Goal: Task Accomplishment & Management: Manage account settings

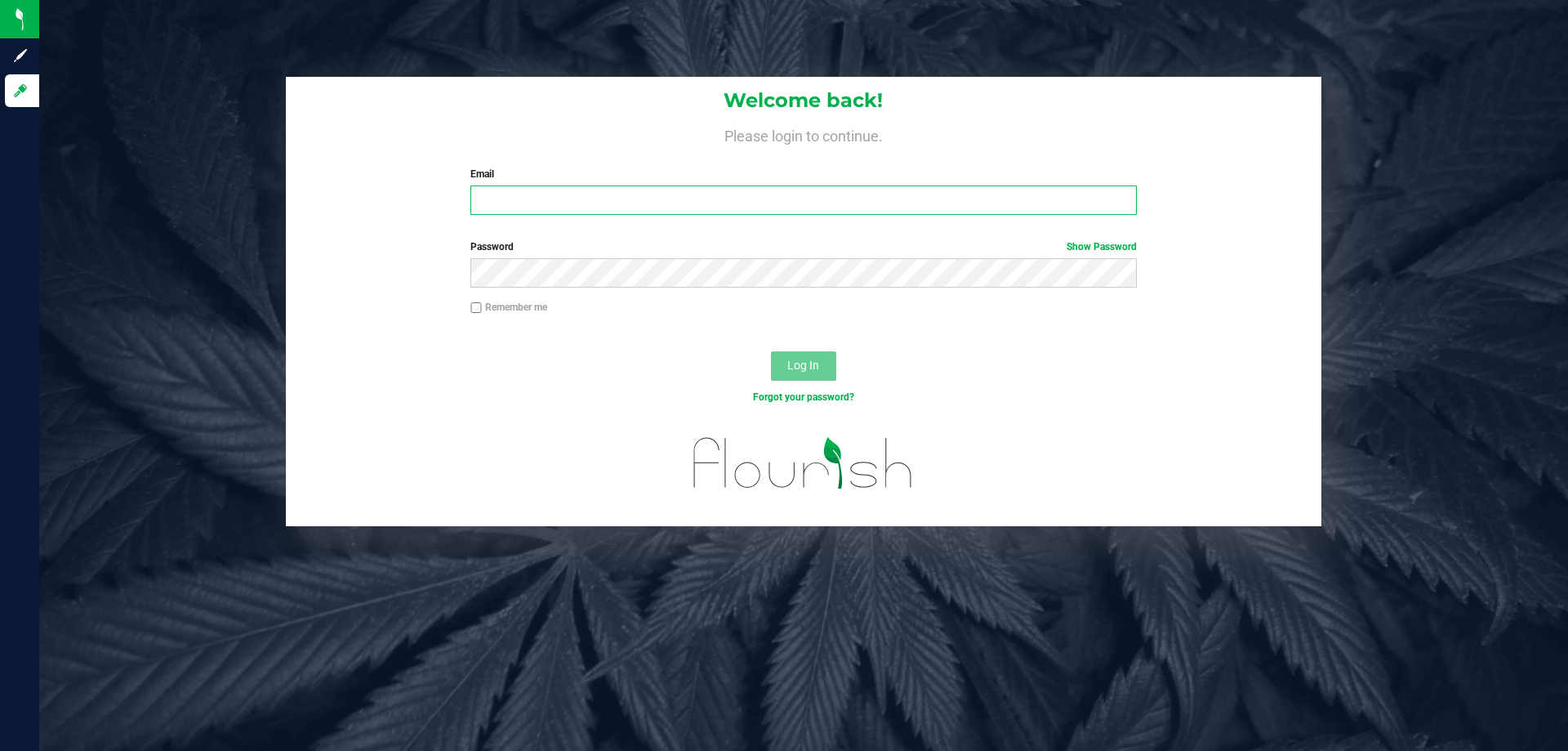
click at [646, 204] on input "Email" at bounding box center [803, 200] width 665 height 30
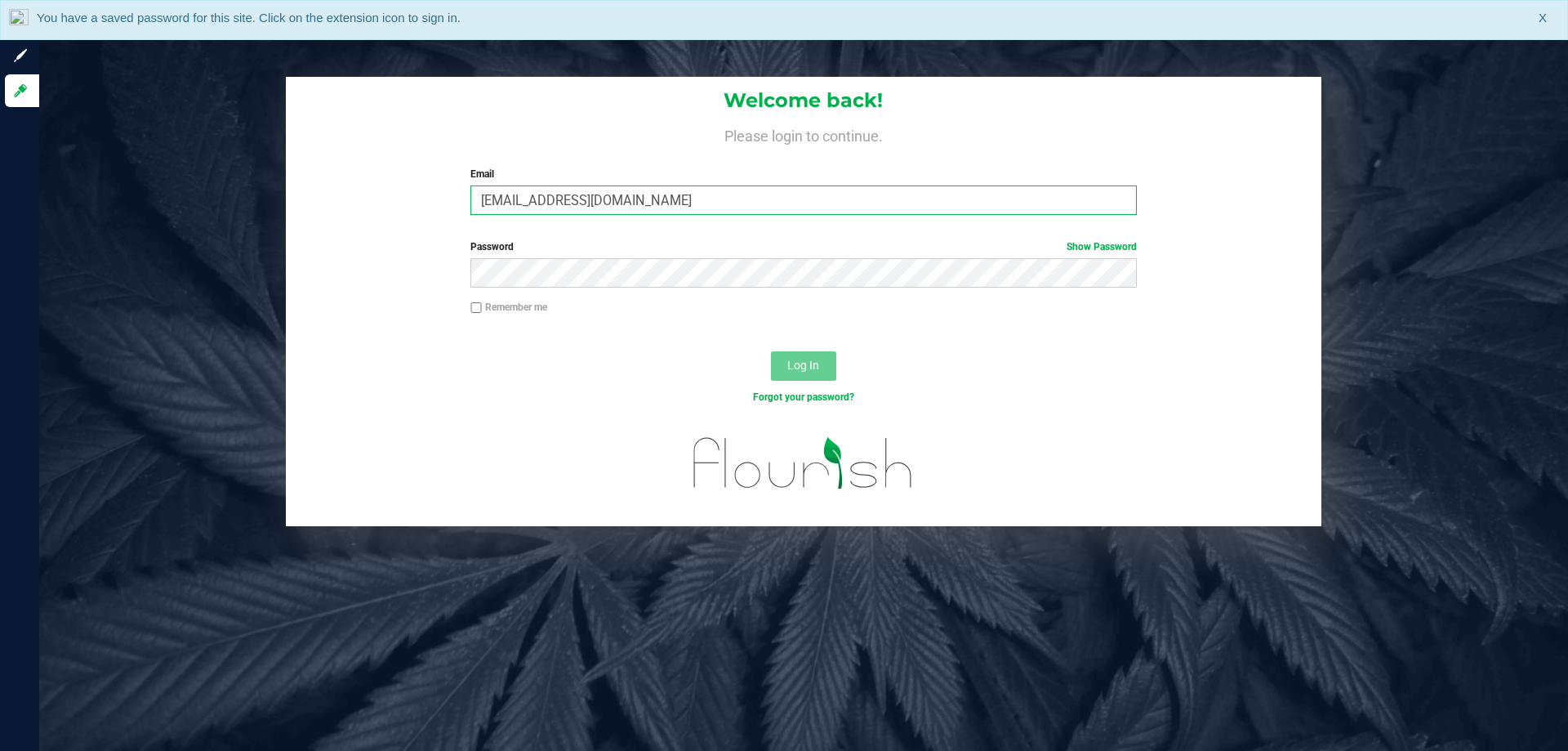
type input "[EMAIL_ADDRESS][DOMAIN_NAME]"
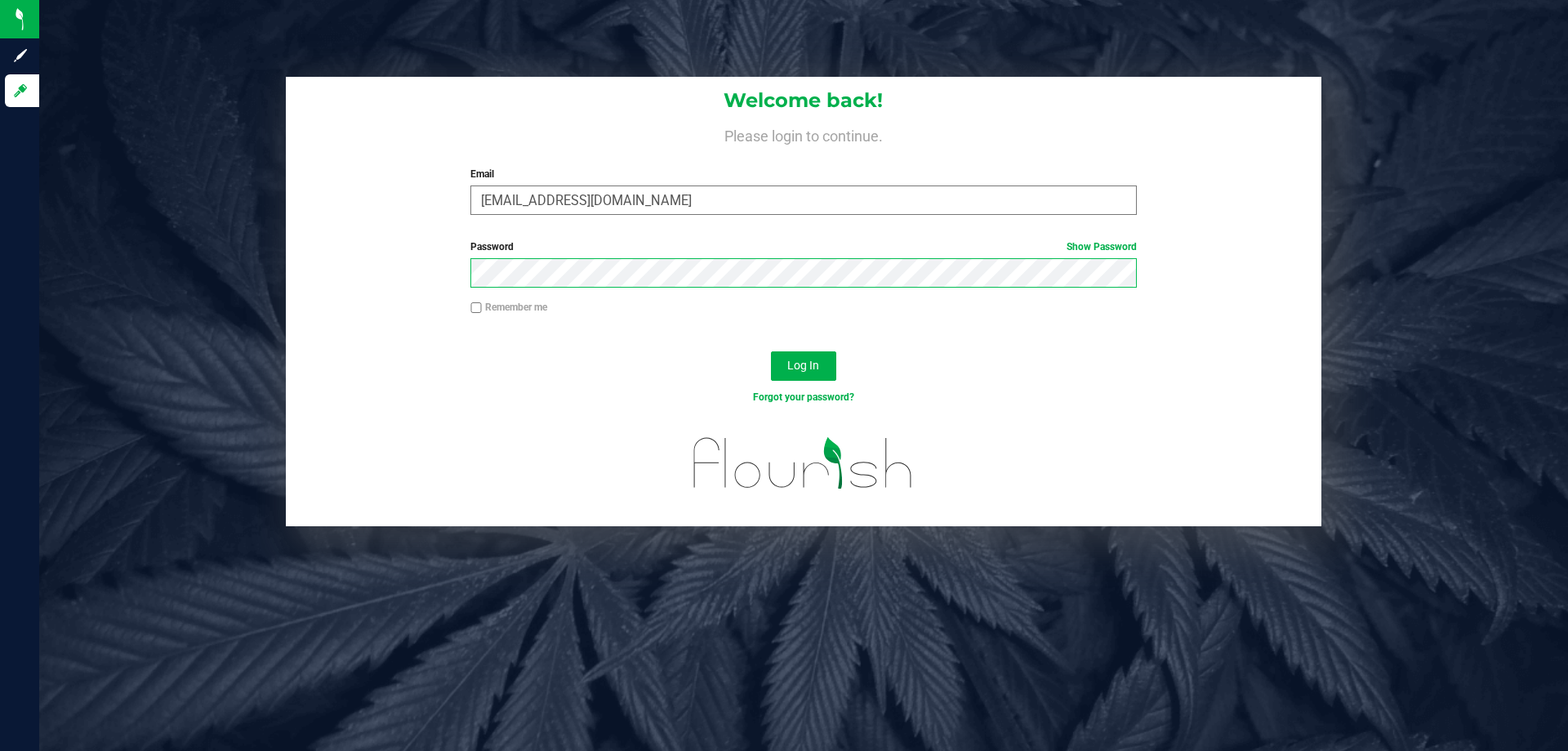
click at [770, 351] on button "Log In" at bounding box center [803, 366] width 66 height 30
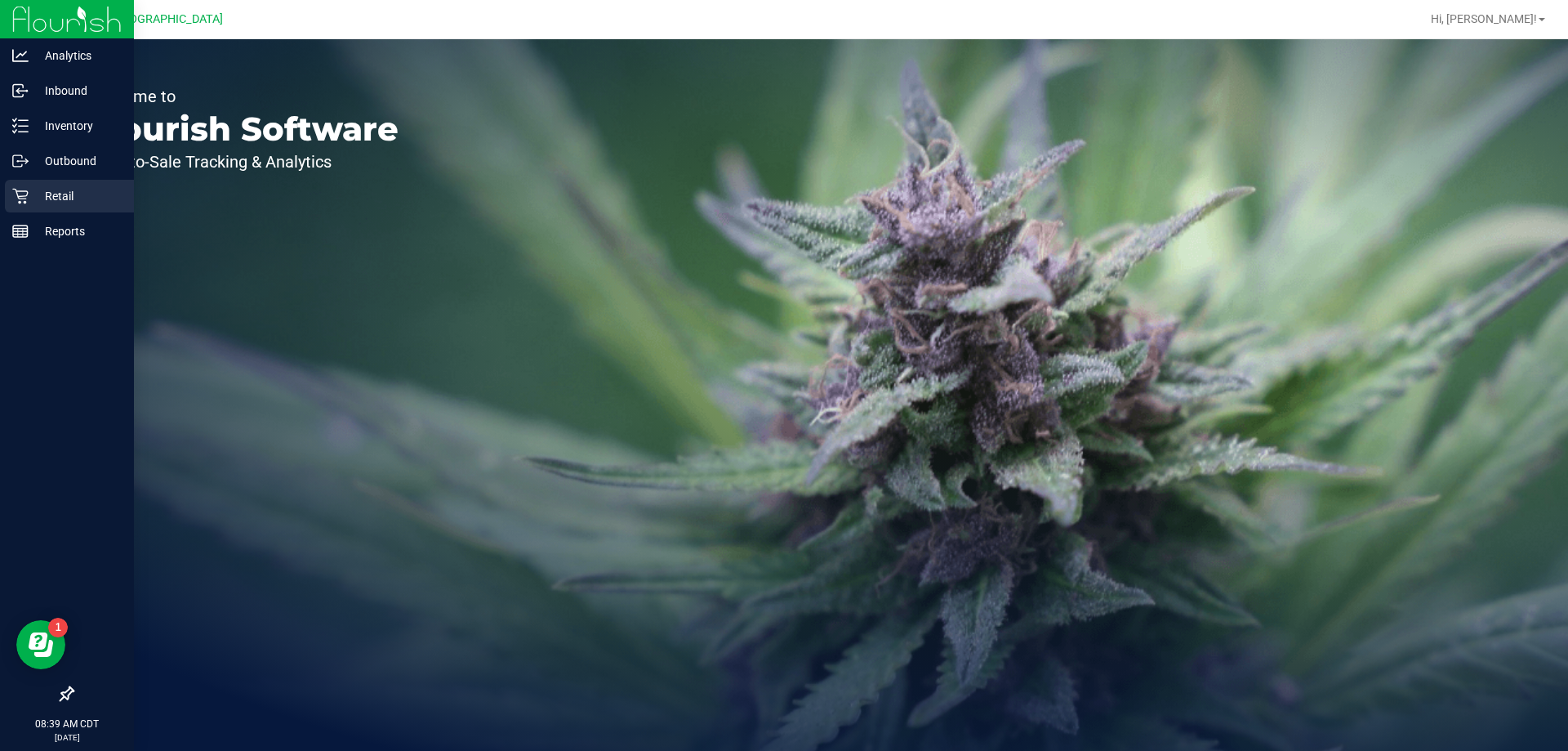
click at [31, 190] on p "Retail" at bounding box center [77, 196] width 98 height 20
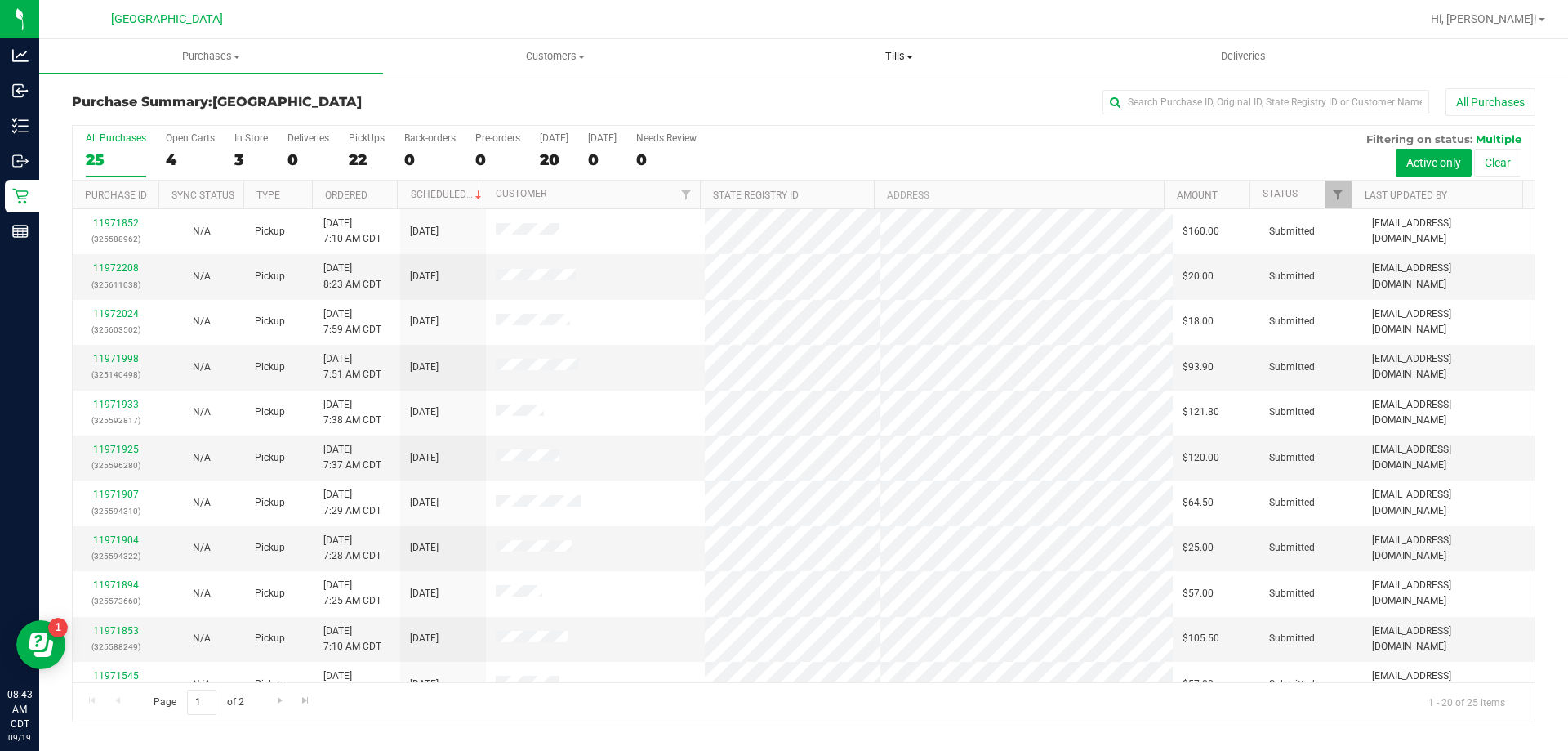
click at [885, 50] on span "Tills" at bounding box center [898, 56] width 342 height 14
click at [785, 93] on span "Manage tills" at bounding box center [781, 98] width 110 height 14
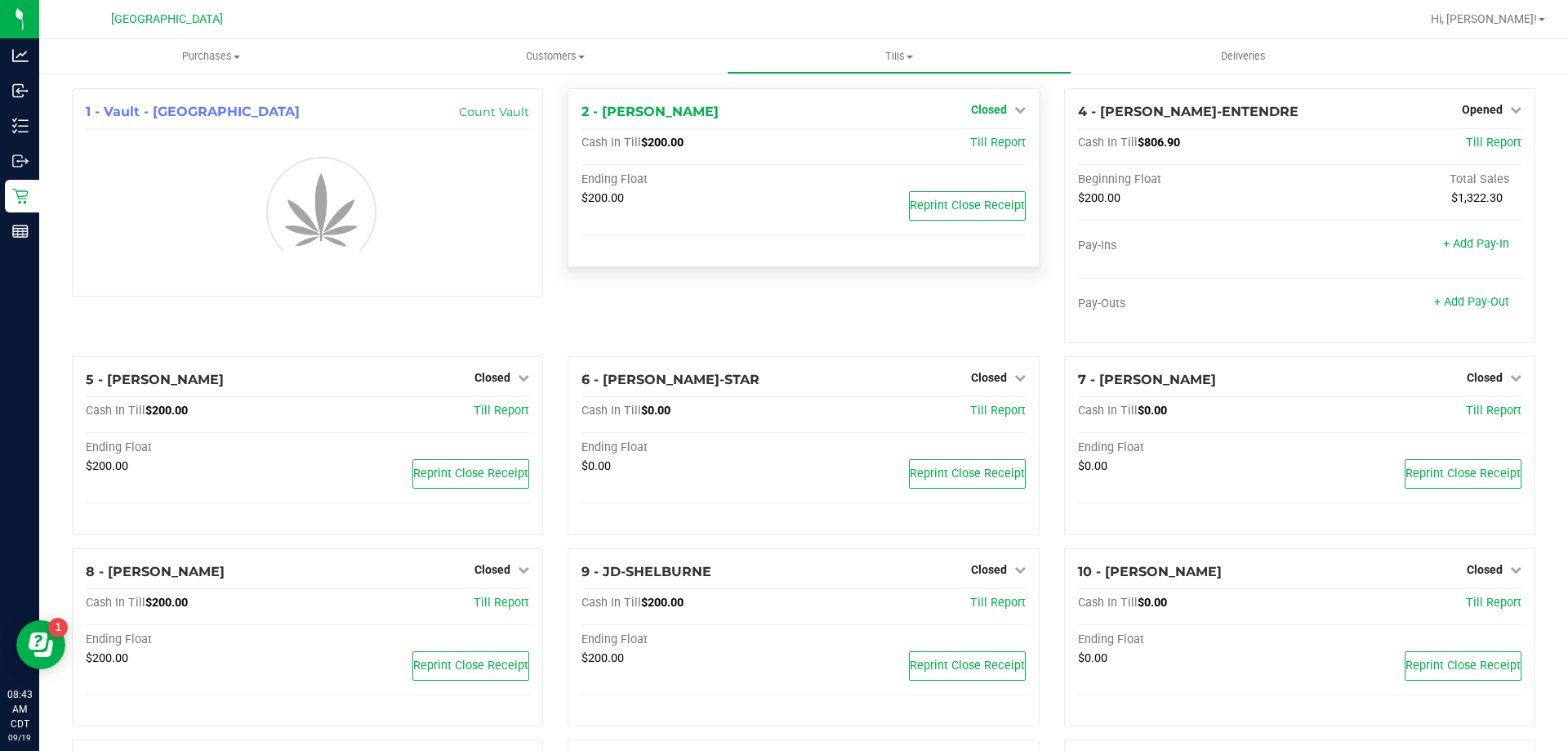
click at [1014, 113] on icon at bounding box center [1020, 109] width 12 height 12
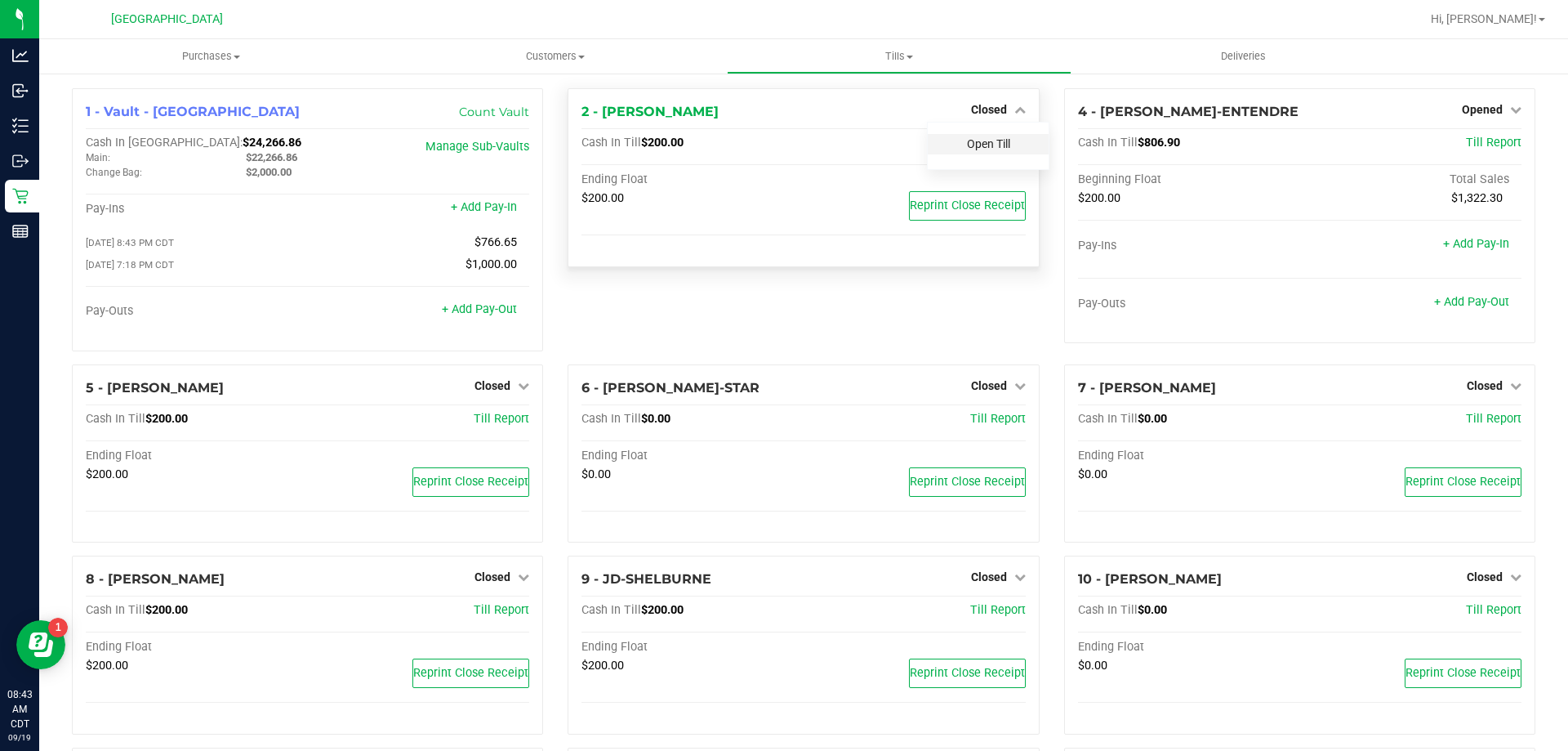
click at [979, 145] on link "Open Till" at bounding box center [988, 143] width 43 height 14
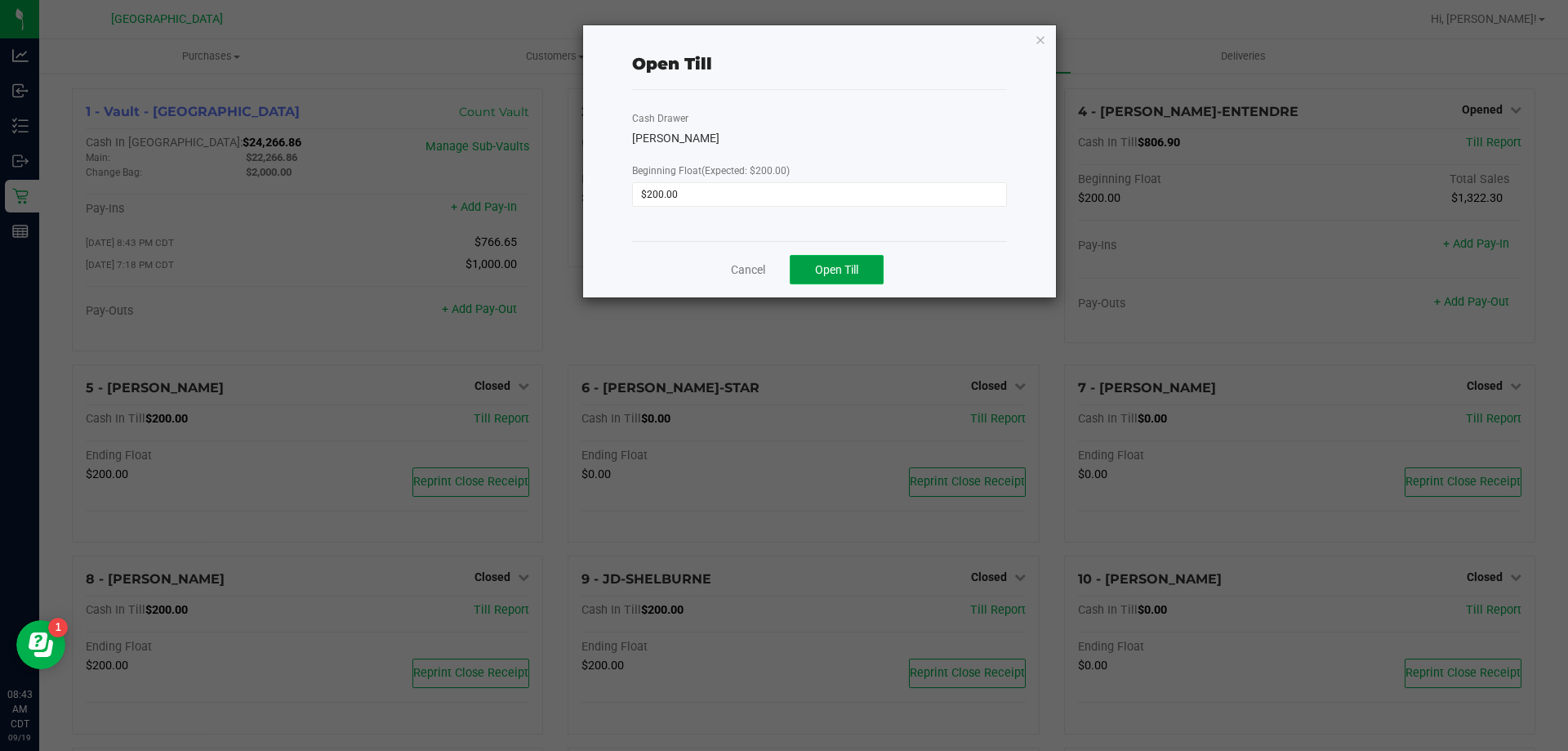
click at [845, 276] on span "Open Till" at bounding box center [836, 269] width 43 height 14
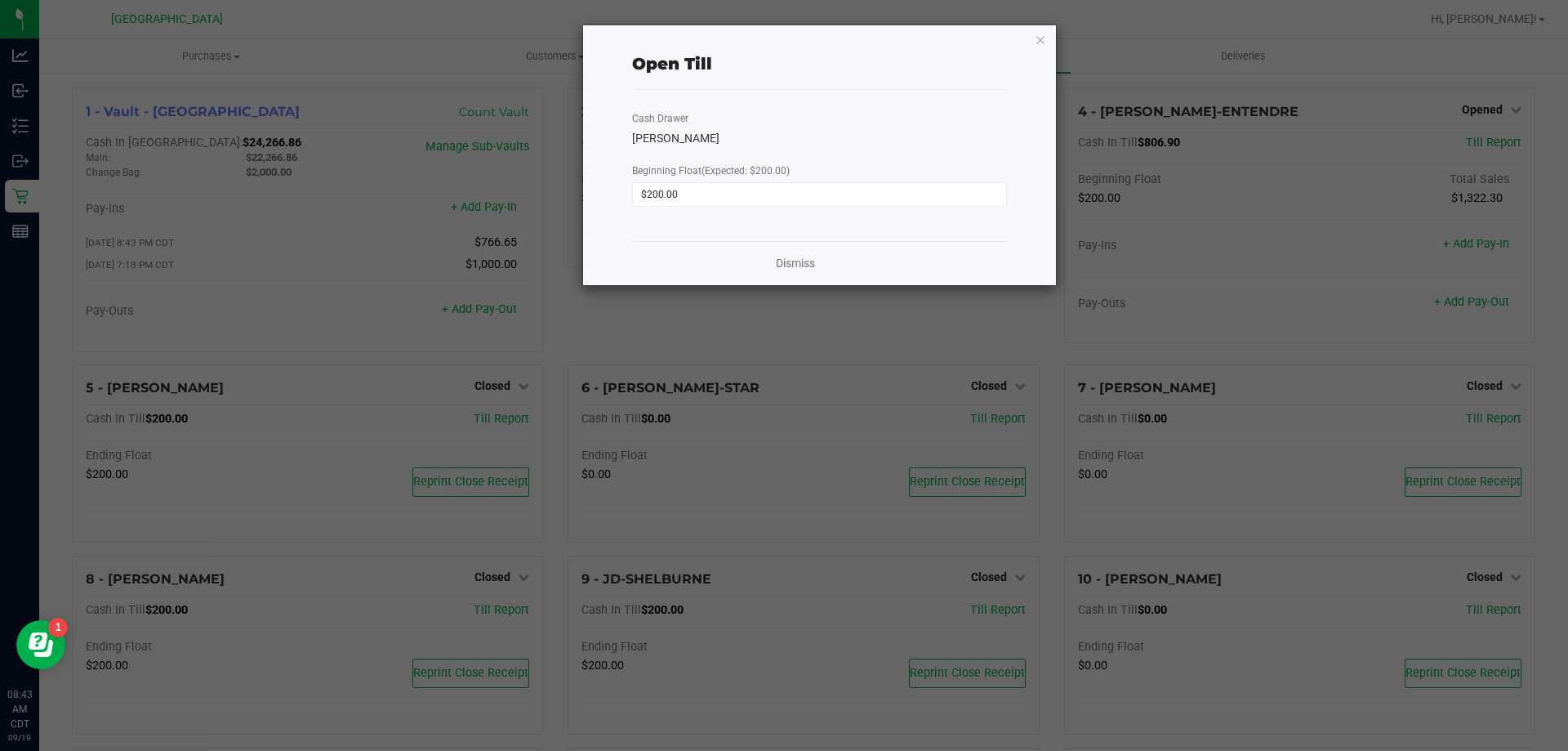
click at [797, 288] on ngb-modal-window "Open Till Cash Drawer [PERSON_NAME] Beginning Float (Expected: $200.00) $200.00…" at bounding box center [789, 376] width 1580 height 751
click at [794, 265] on link "Dismiss" at bounding box center [796, 263] width 40 height 17
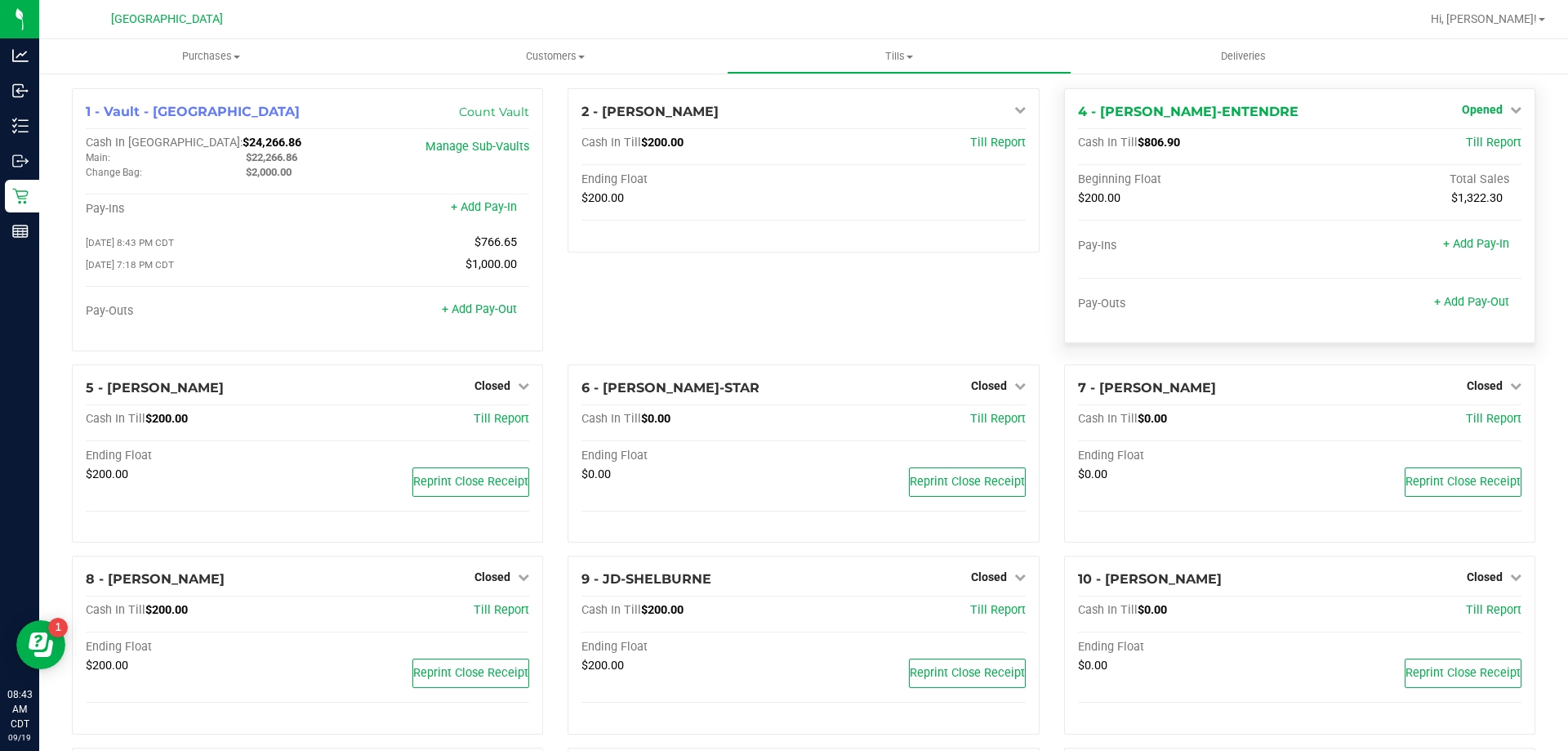
click at [1482, 110] on span "Opened" at bounding box center [1482, 109] width 41 height 14
click at [1014, 106] on icon at bounding box center [1020, 109] width 12 height 12
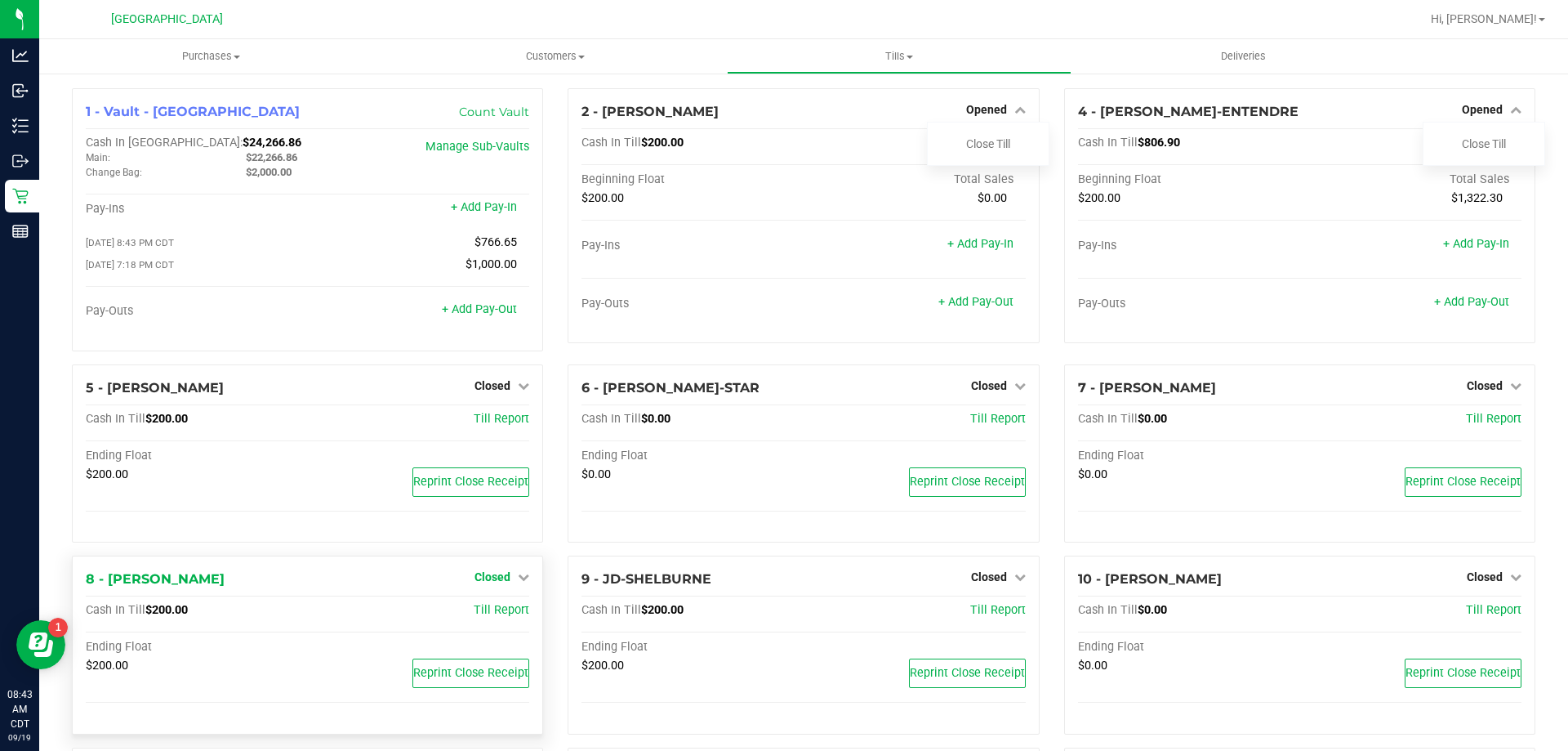
click at [507, 578] on link "Closed" at bounding box center [501, 576] width 55 height 14
click at [500, 611] on link "Open Till" at bounding box center [492, 611] width 43 height 14
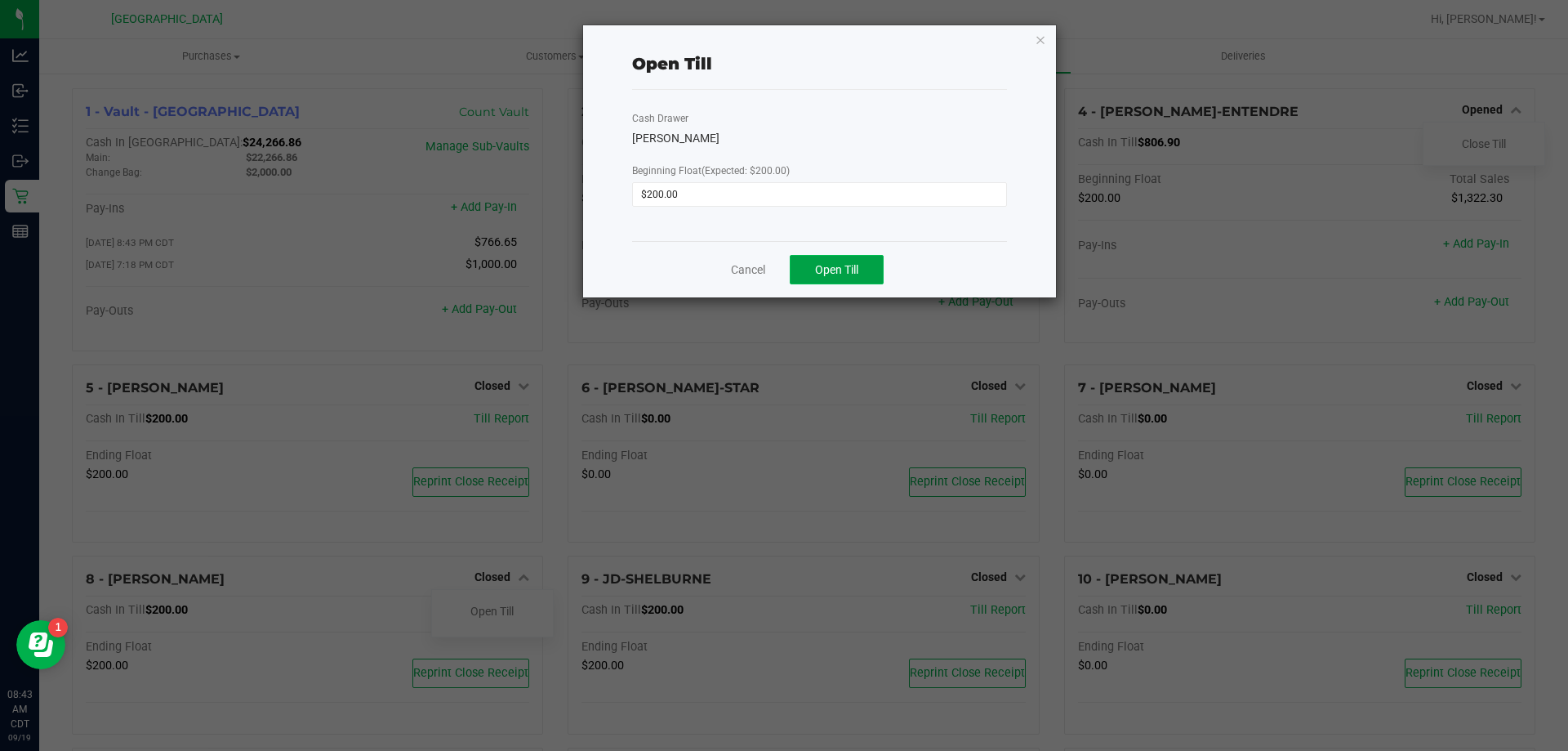
click at [833, 268] on span "Open Till" at bounding box center [836, 269] width 43 height 14
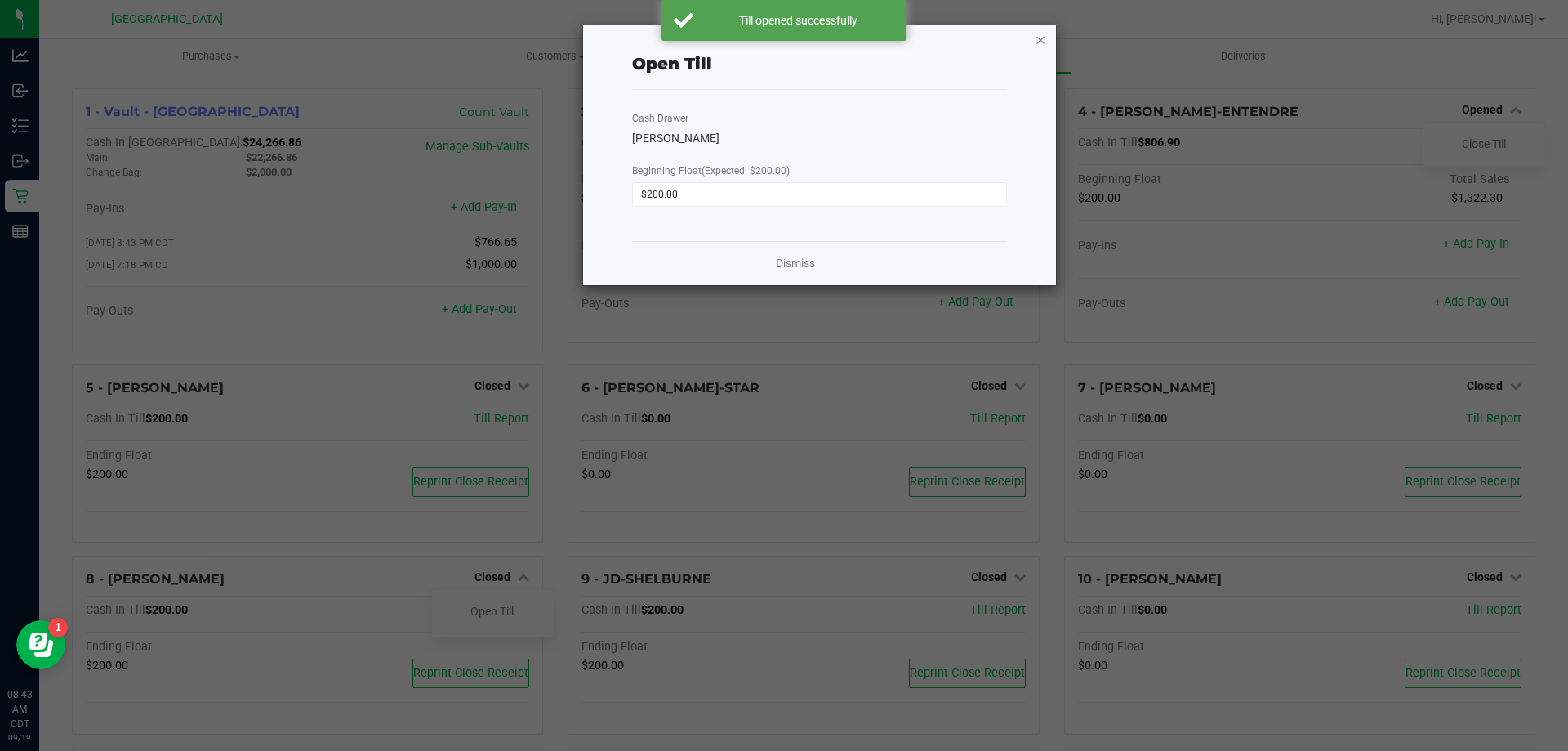
click at [1043, 39] on icon "button" at bounding box center [1040, 40] width 12 height 20
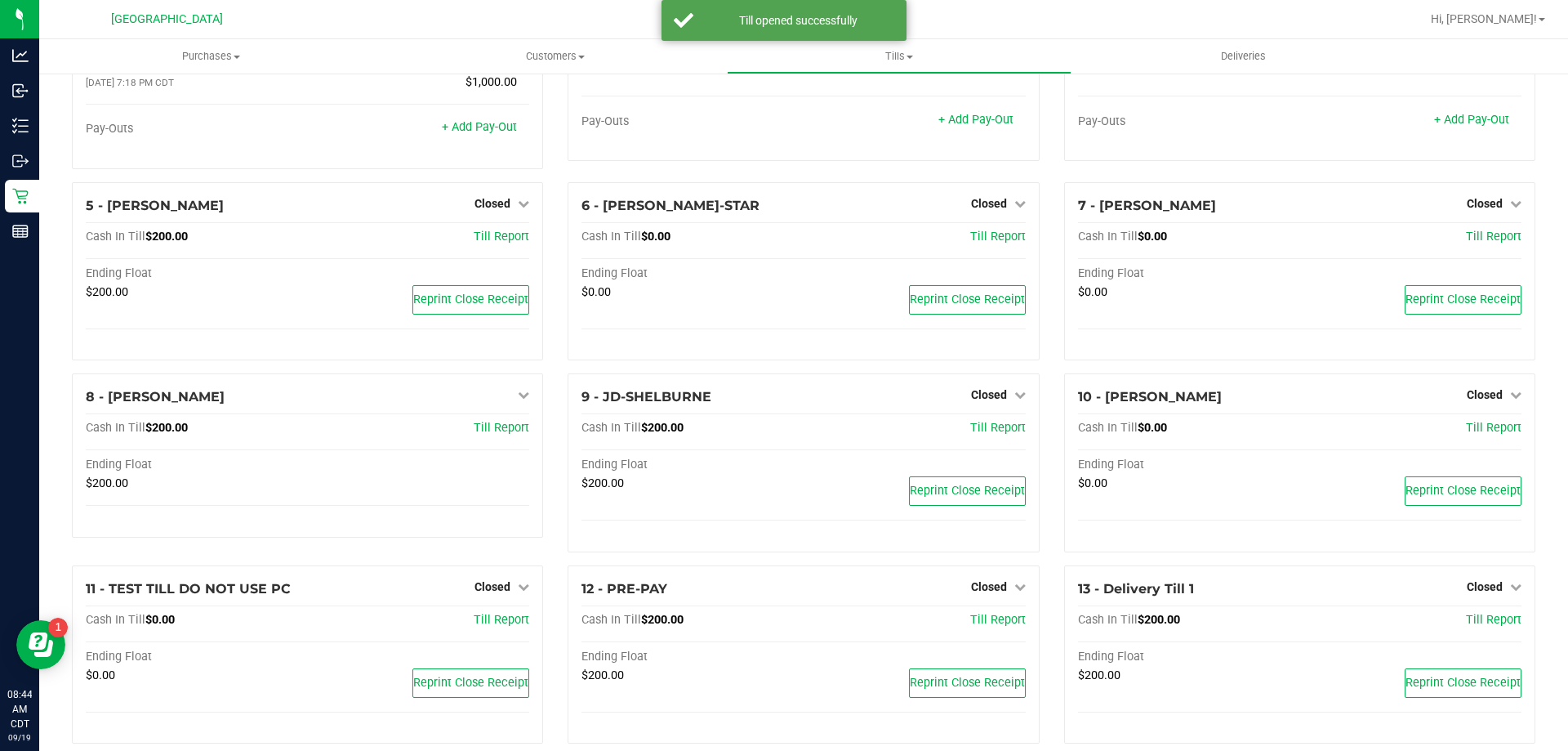
scroll to position [195, 0]
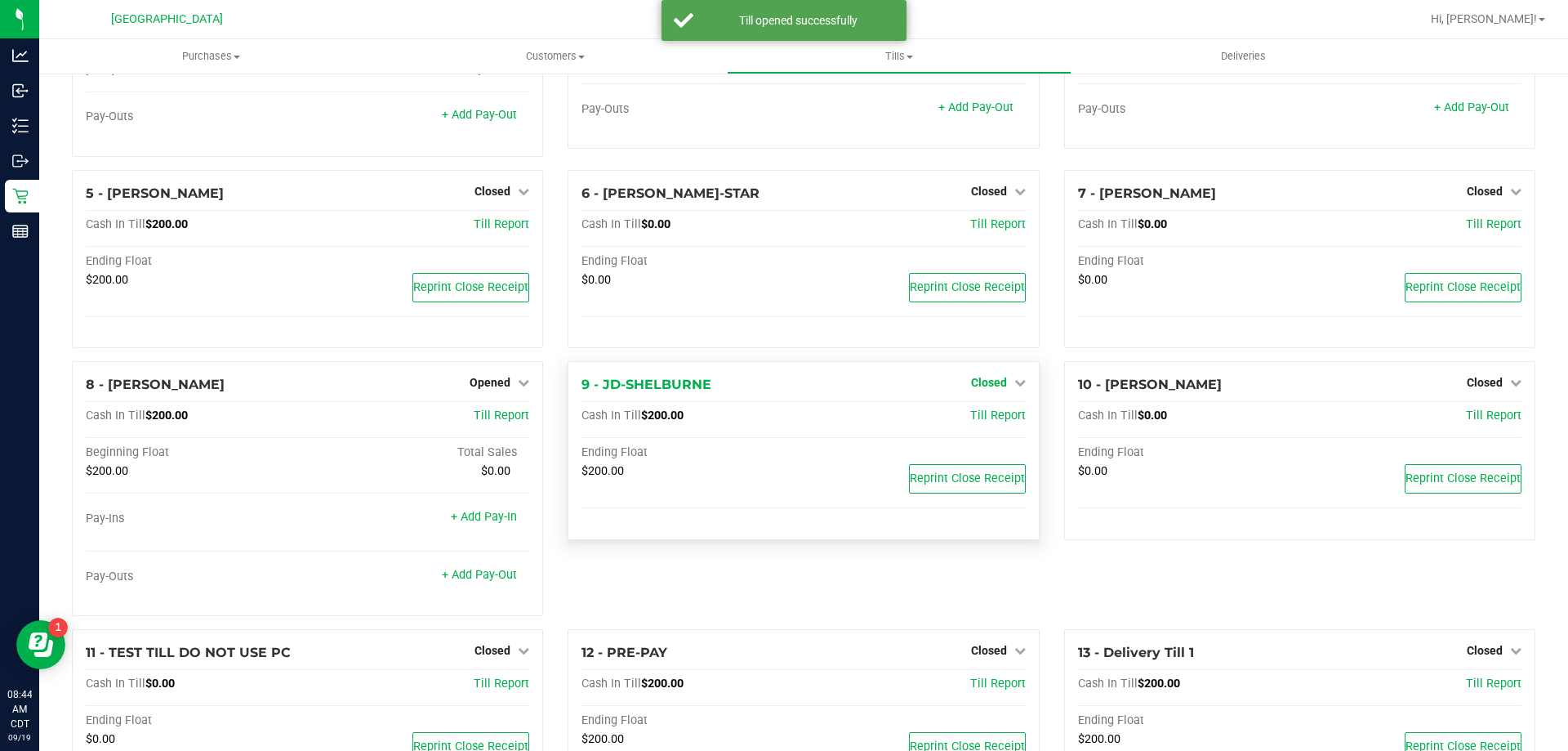
click at [1014, 387] on icon at bounding box center [1020, 382] width 12 height 12
click at [974, 421] on link "Open Till" at bounding box center [988, 416] width 43 height 14
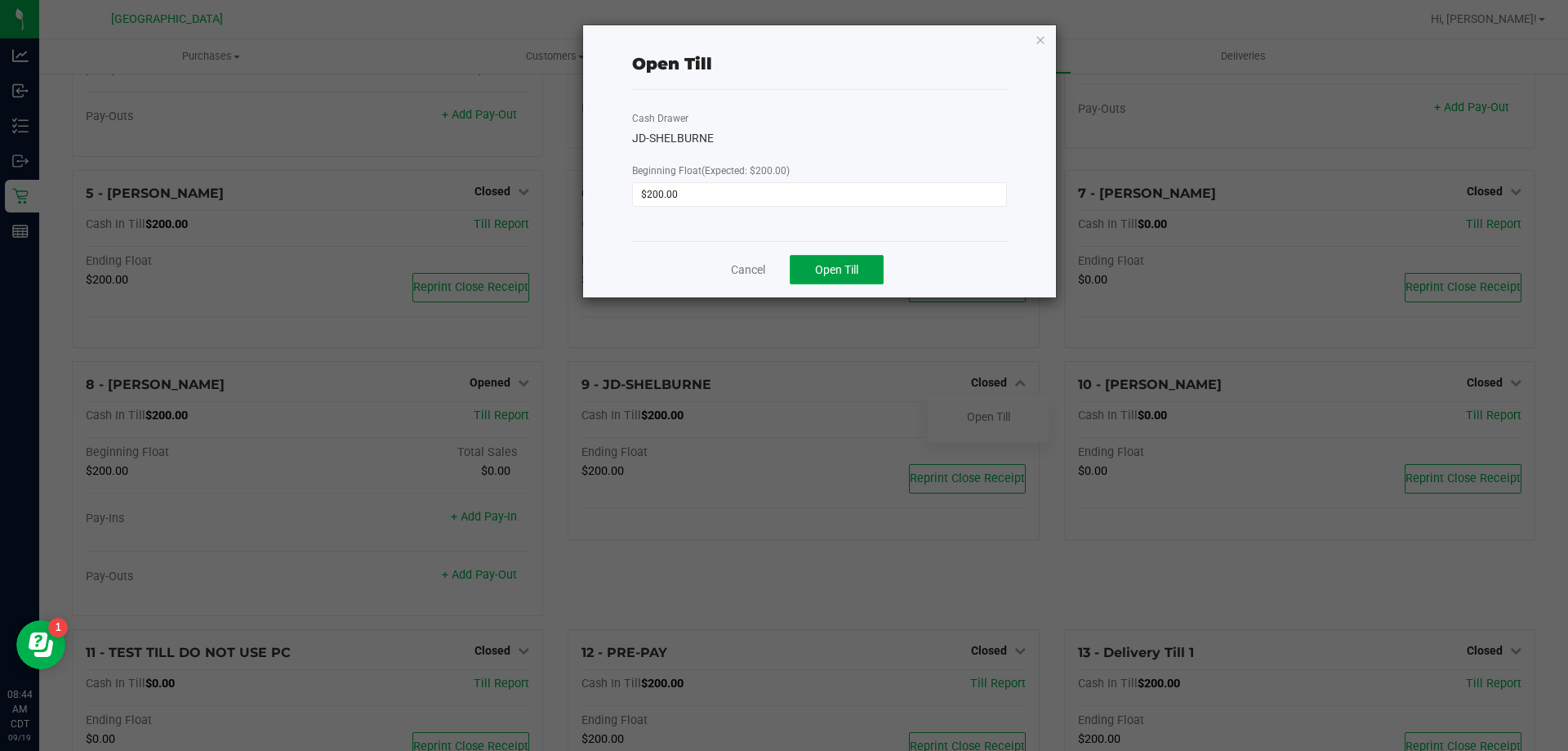
click at [865, 268] on button "Open Till" at bounding box center [836, 269] width 94 height 30
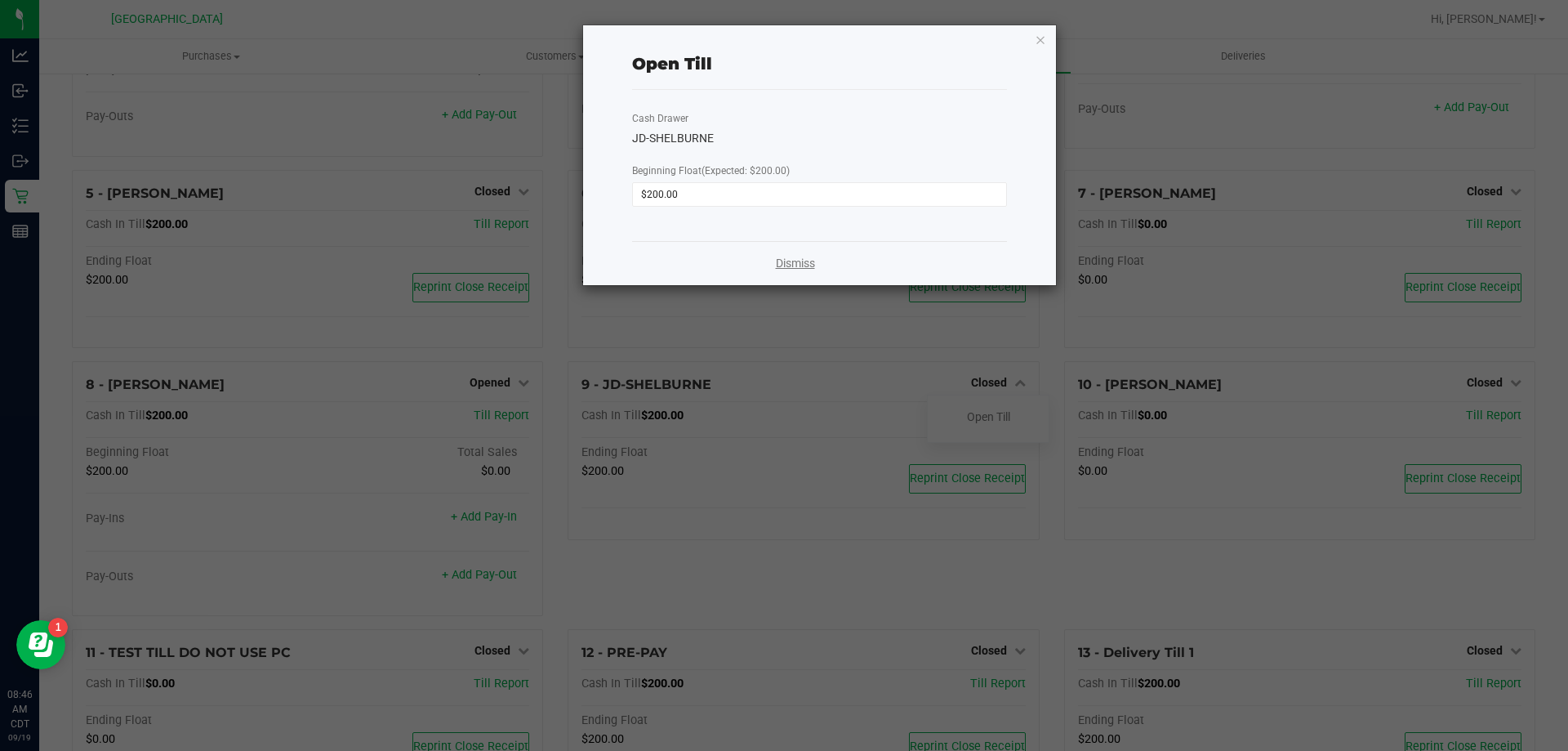
click at [792, 259] on link "Dismiss" at bounding box center [796, 263] width 40 height 17
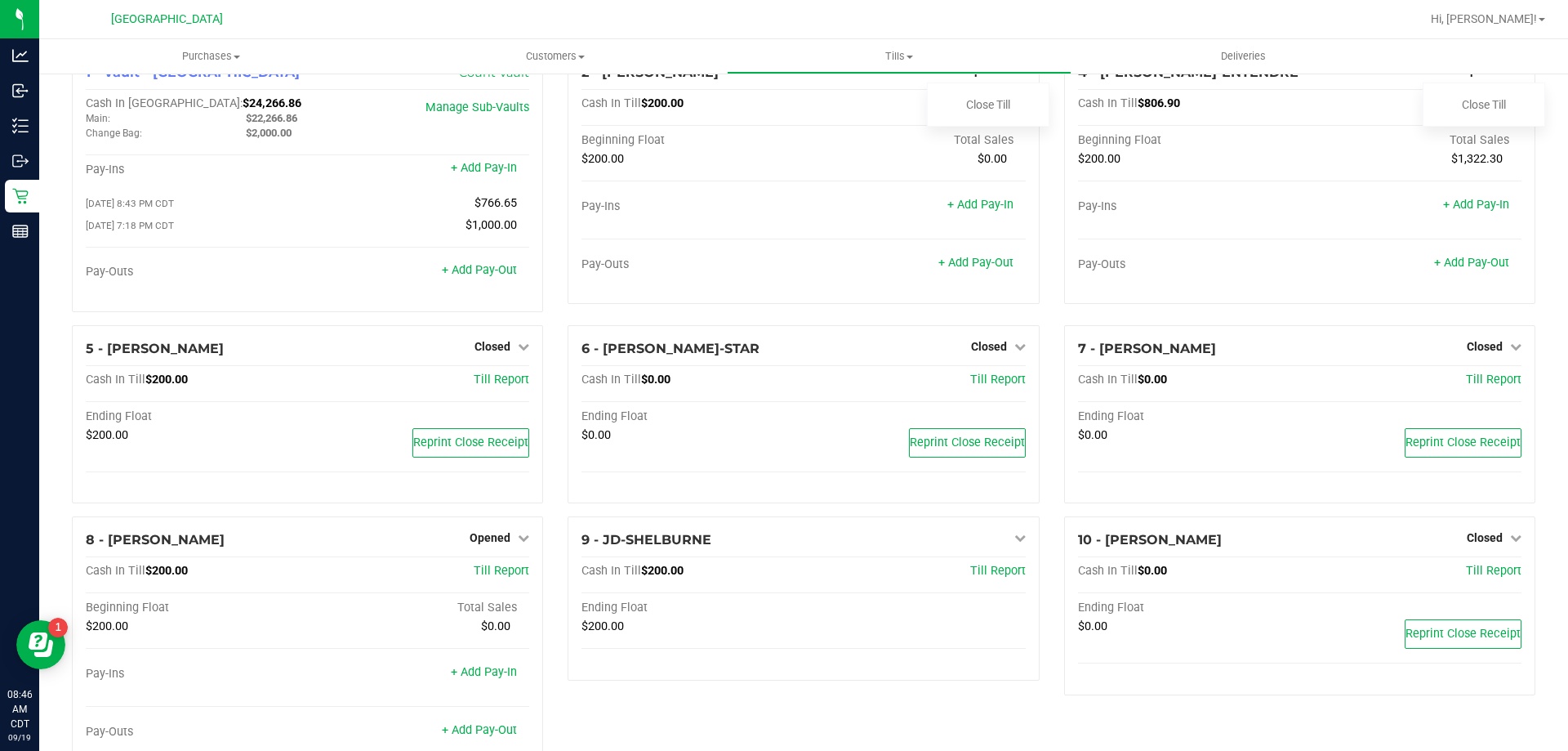
scroll to position [0, 0]
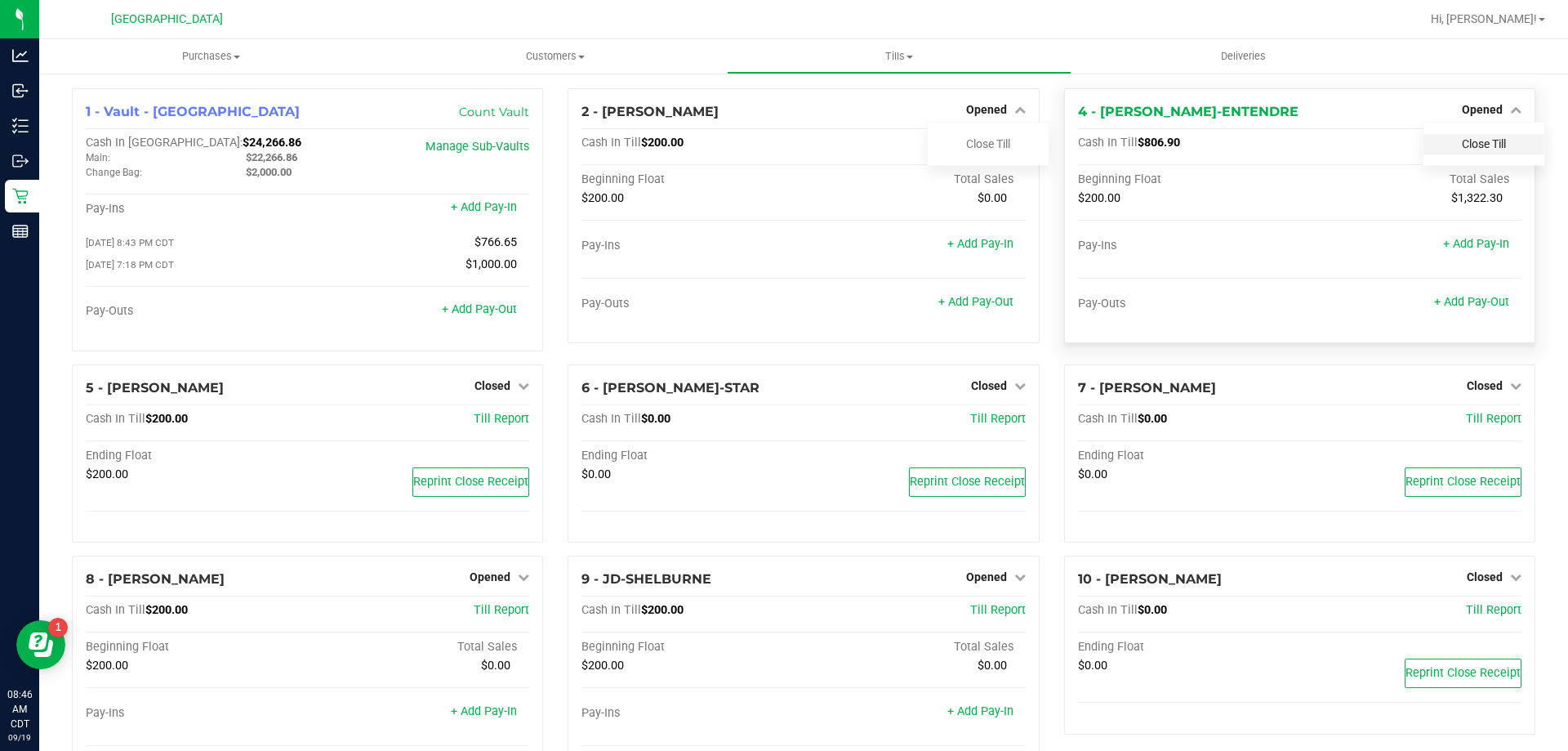
click at [1479, 141] on link "Close Till" at bounding box center [1483, 143] width 44 height 14
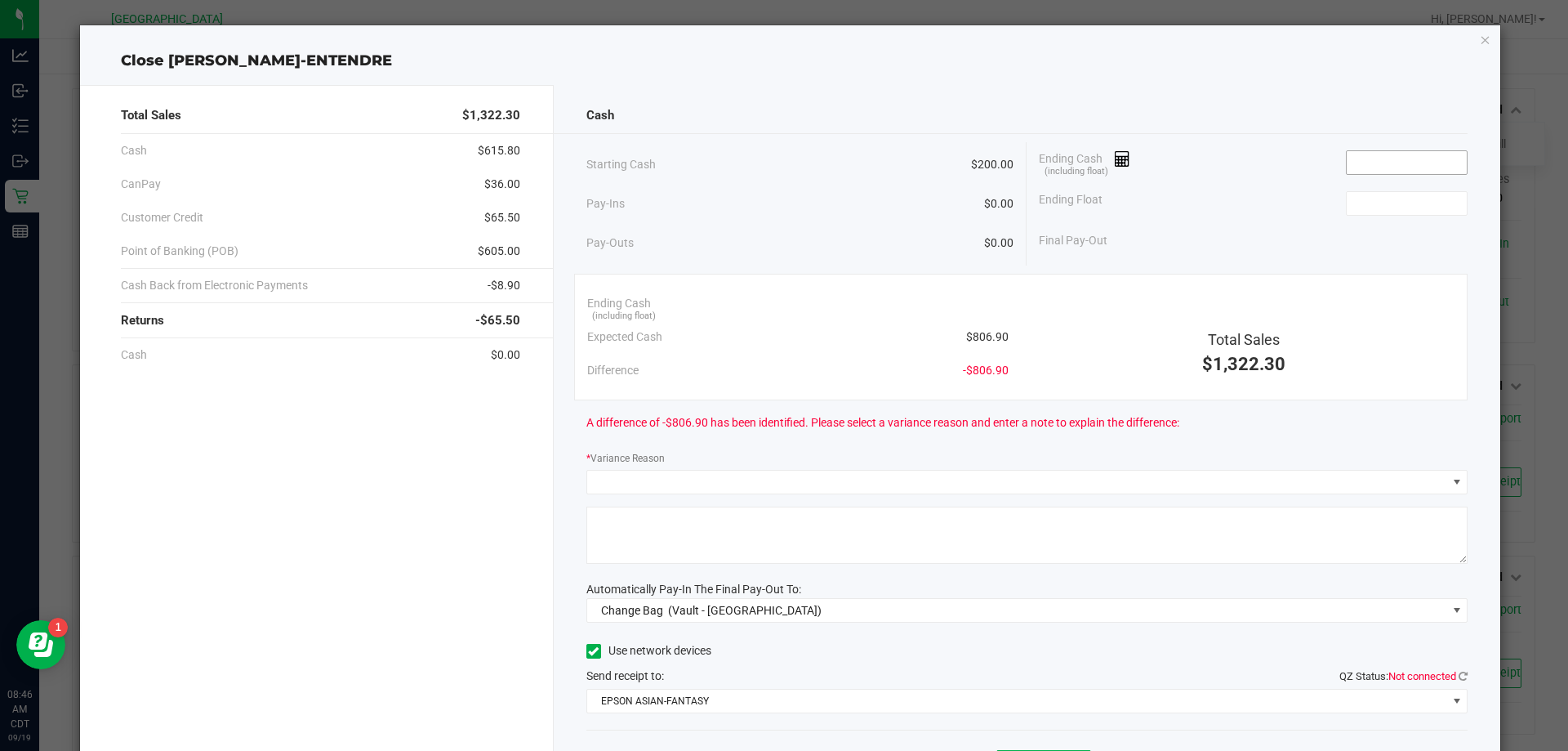
click at [1368, 159] on input at bounding box center [1406, 162] width 120 height 23
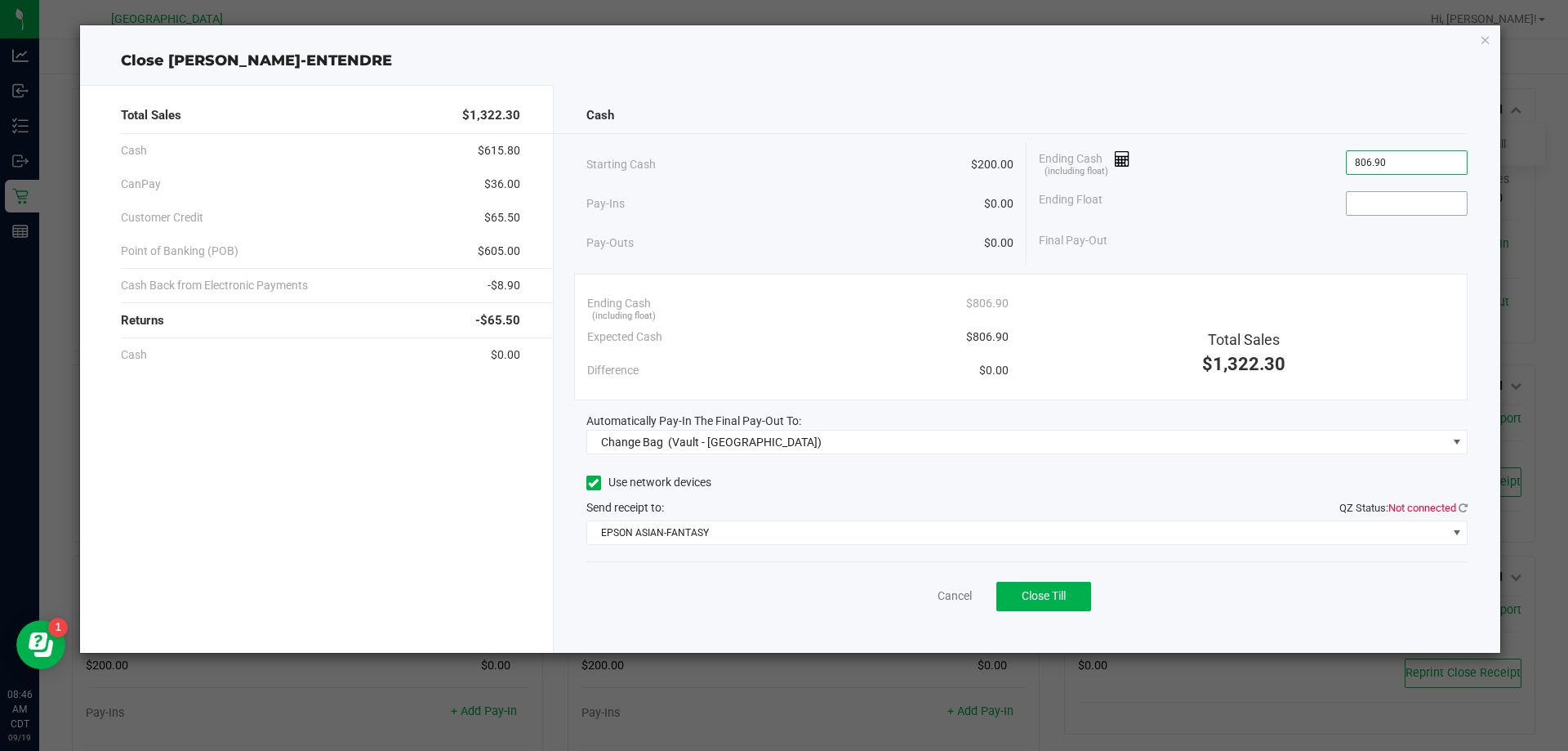
type input "$806.90"
click at [1432, 195] on input at bounding box center [1406, 203] width 120 height 23
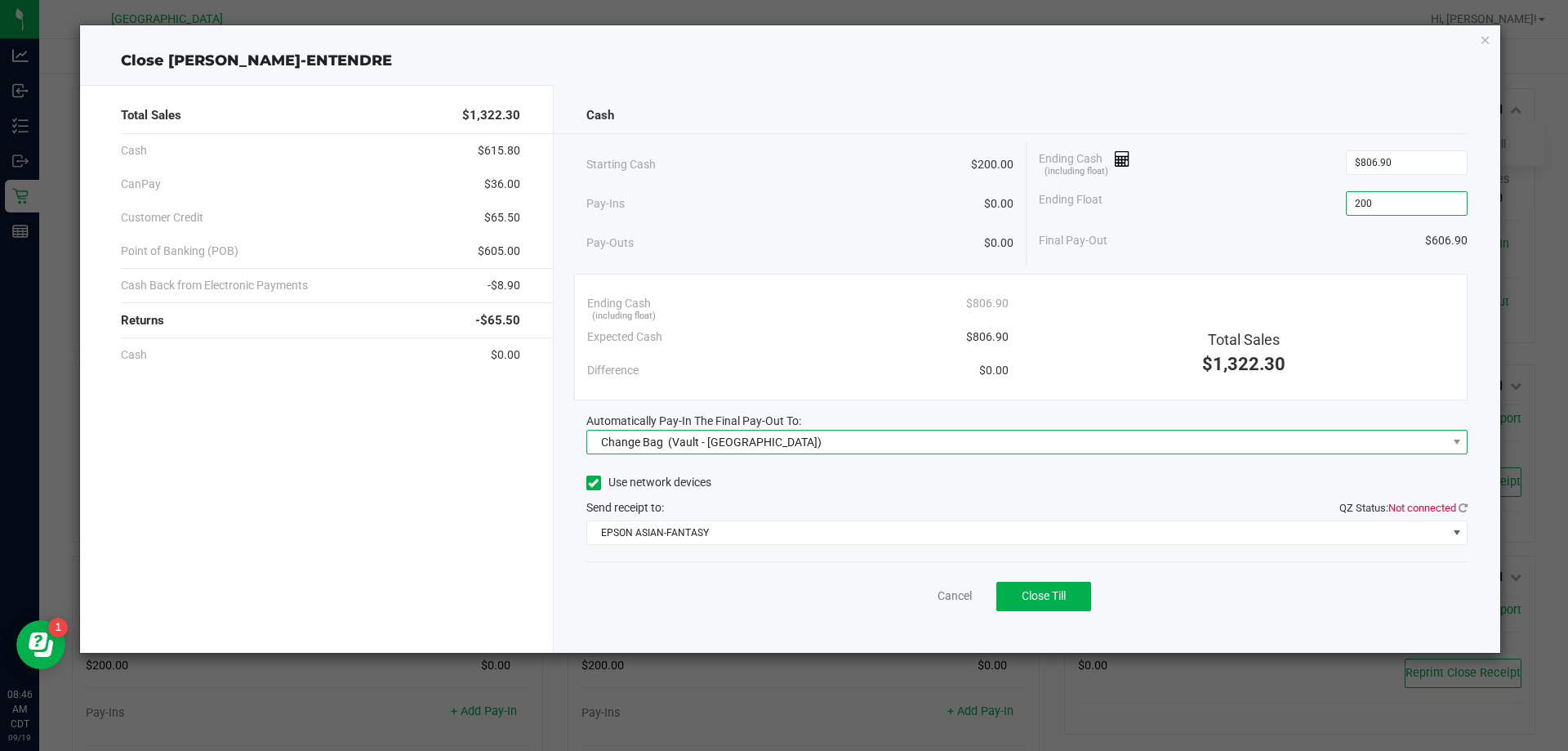
type input "$200.00"
click at [728, 444] on span "(Vault - [GEOGRAPHIC_DATA])" at bounding box center [744, 442] width 154 height 14
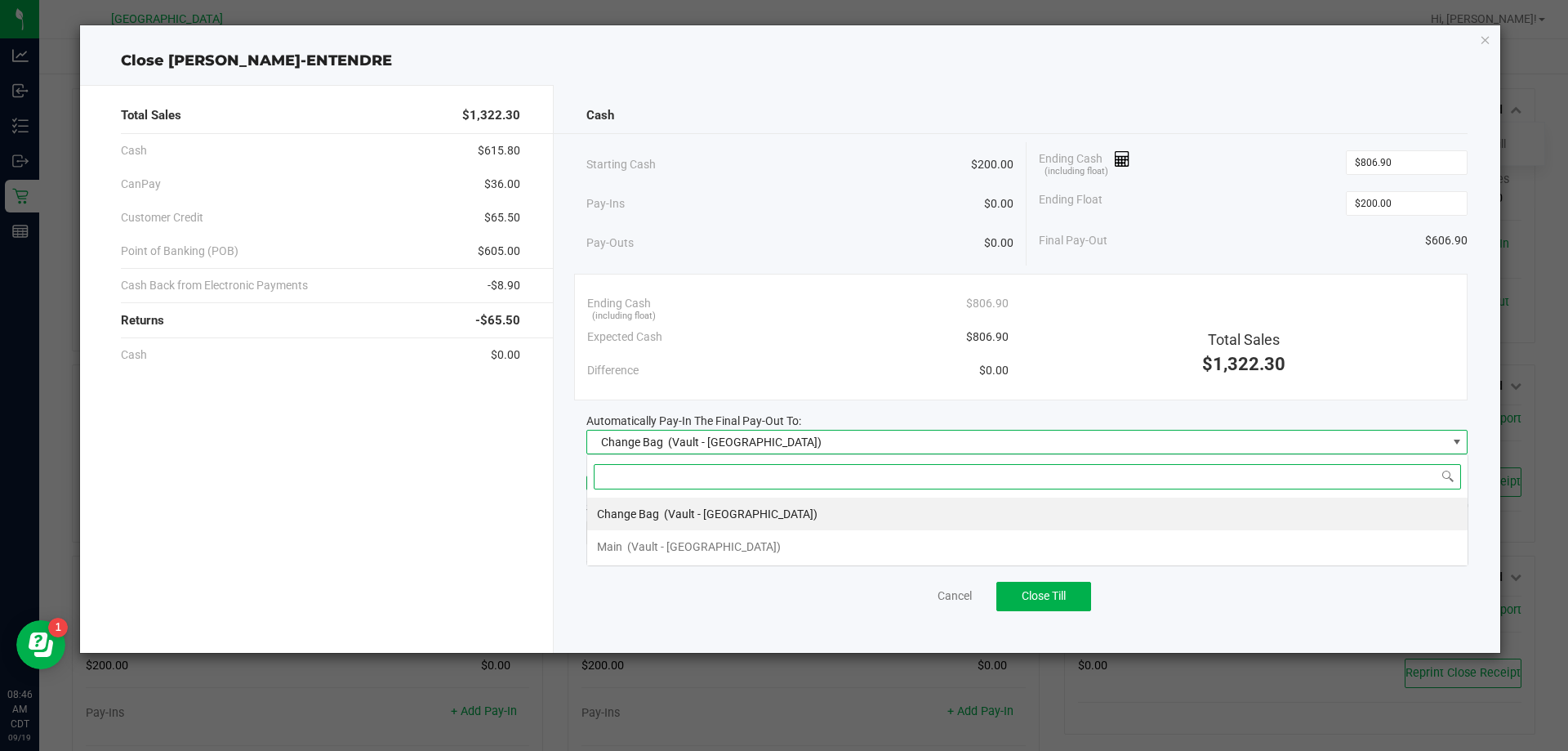
scroll to position [24, 881]
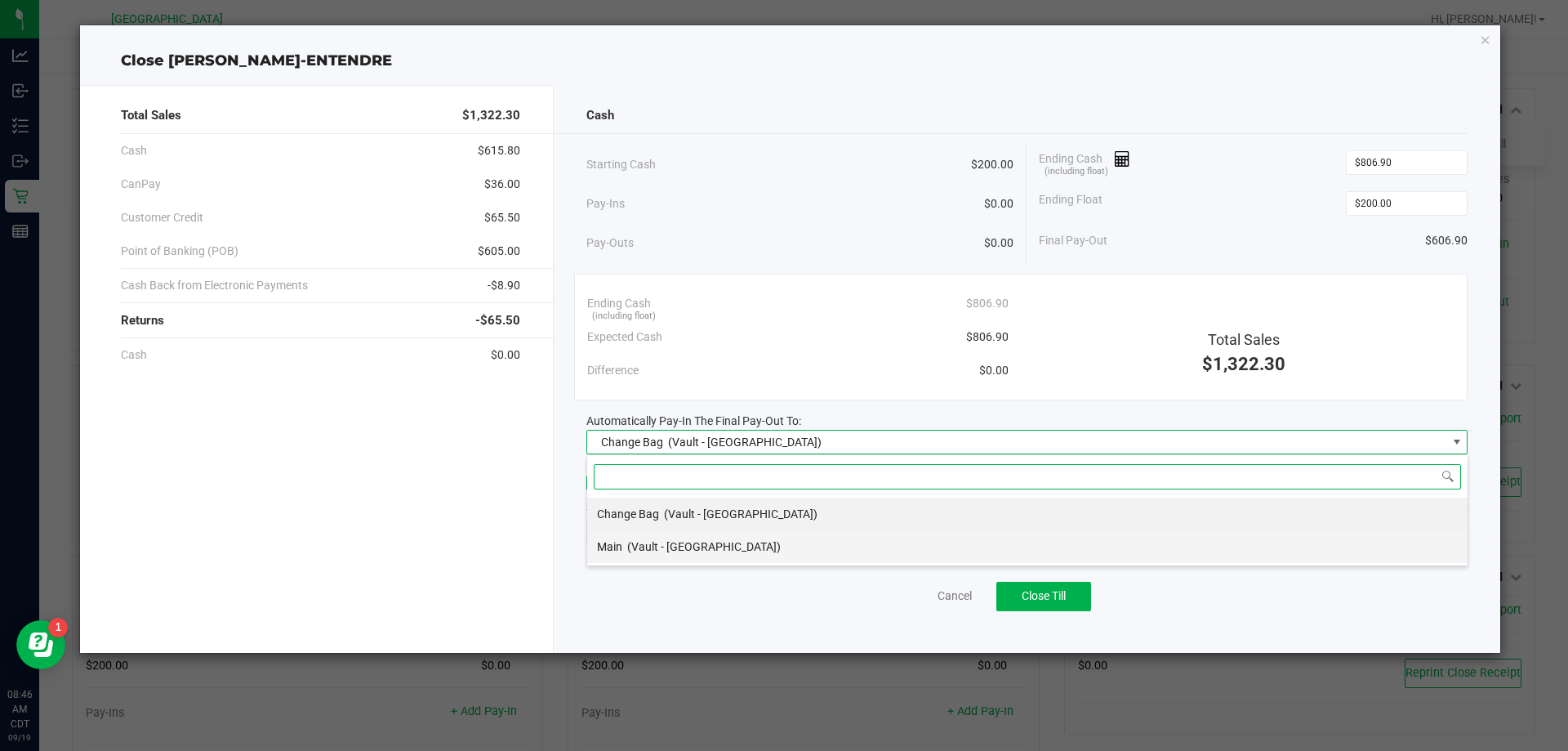
click at [662, 538] on div "Main (Vault - [GEOGRAPHIC_DATA])" at bounding box center [689, 547] width 184 height 30
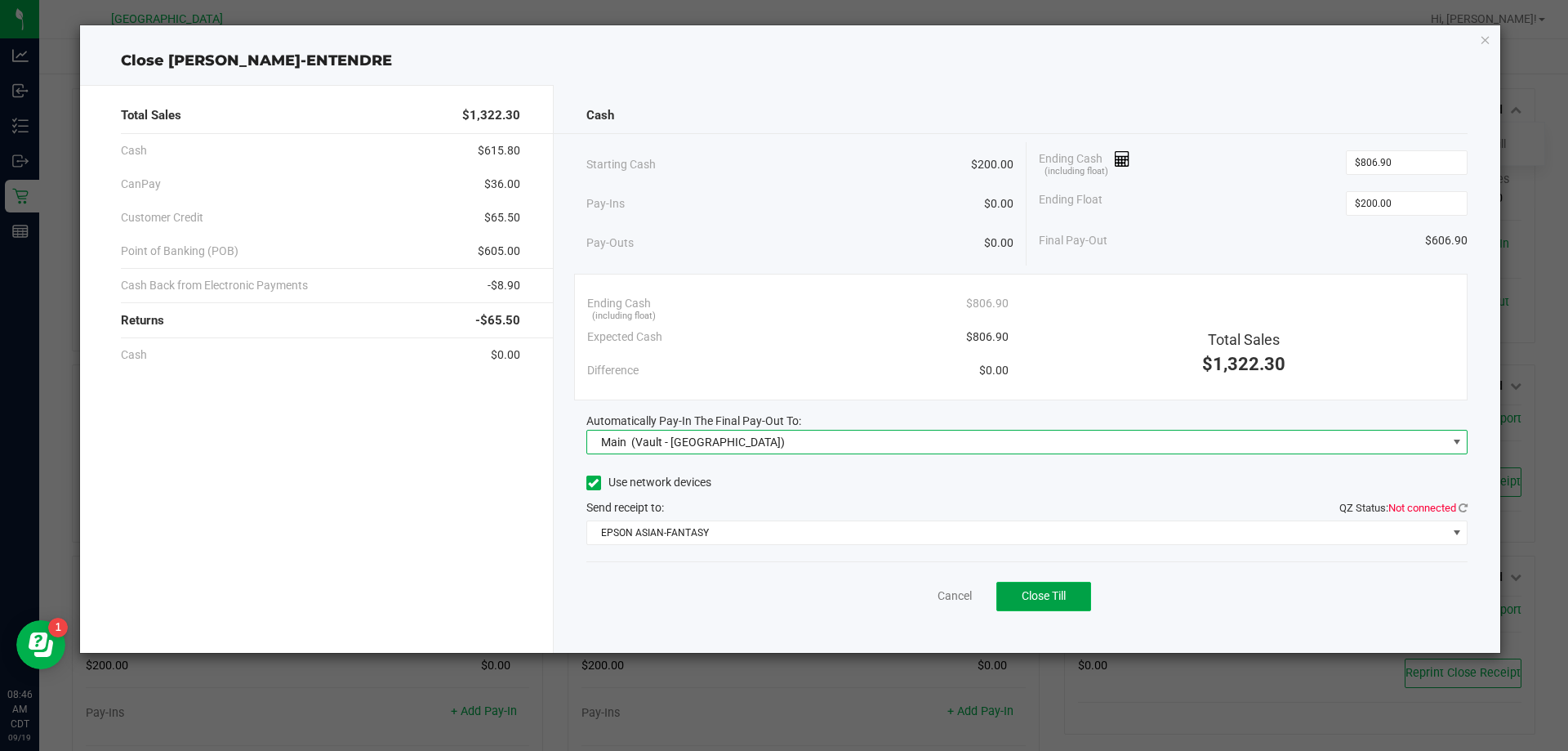
click at [1032, 593] on span "Close Till" at bounding box center [1043, 595] width 44 height 14
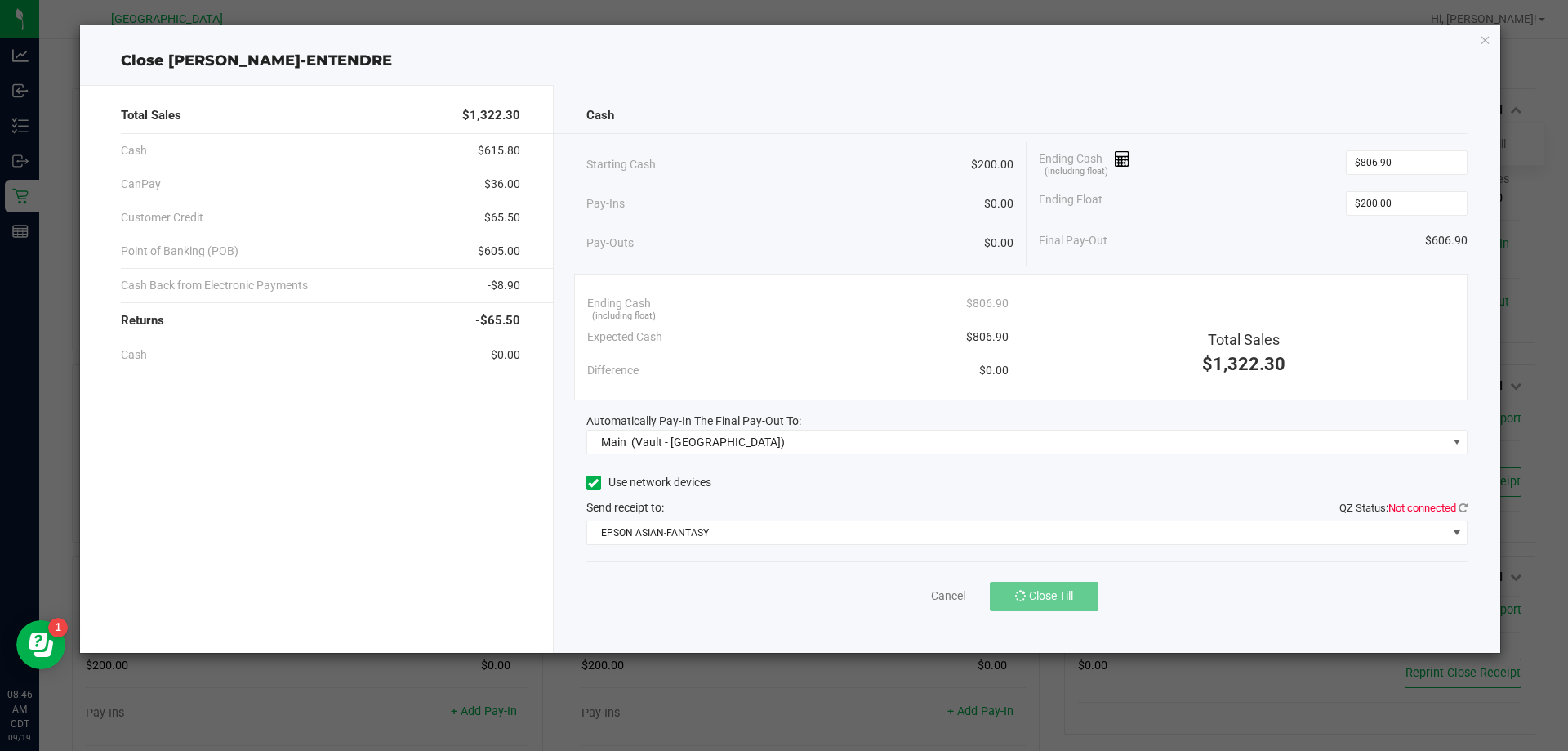
click at [1455, 511] on span "Not connected" at bounding box center [1421, 508] width 68 height 13
click at [1459, 511] on icon at bounding box center [1463, 508] width 9 height 11
click at [910, 600] on link "Dismiss" at bounding box center [919, 595] width 40 height 17
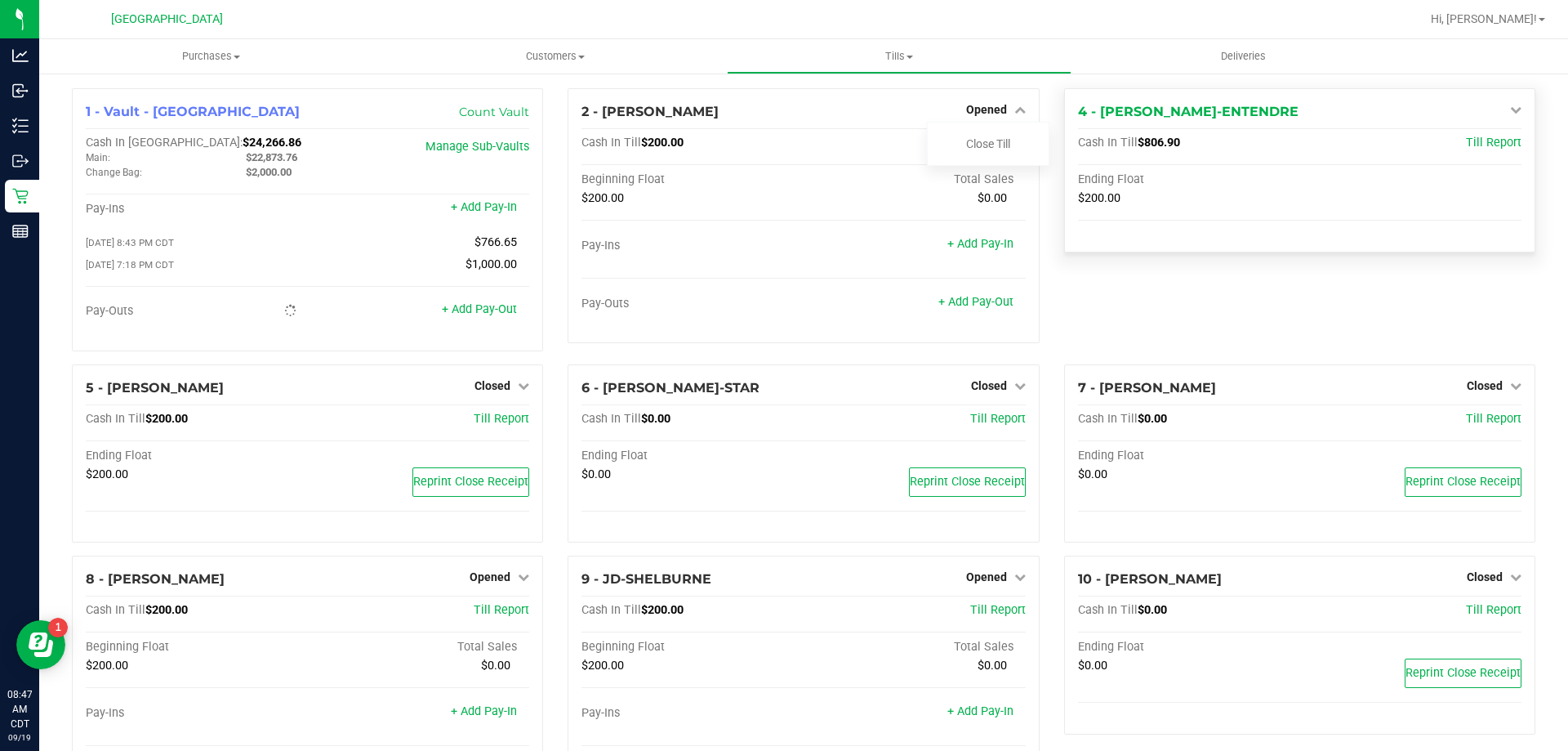
click at [1509, 110] on icon at bounding box center [1515, 109] width 12 height 12
click at [1475, 148] on link "Open Till" at bounding box center [1484, 143] width 43 height 14
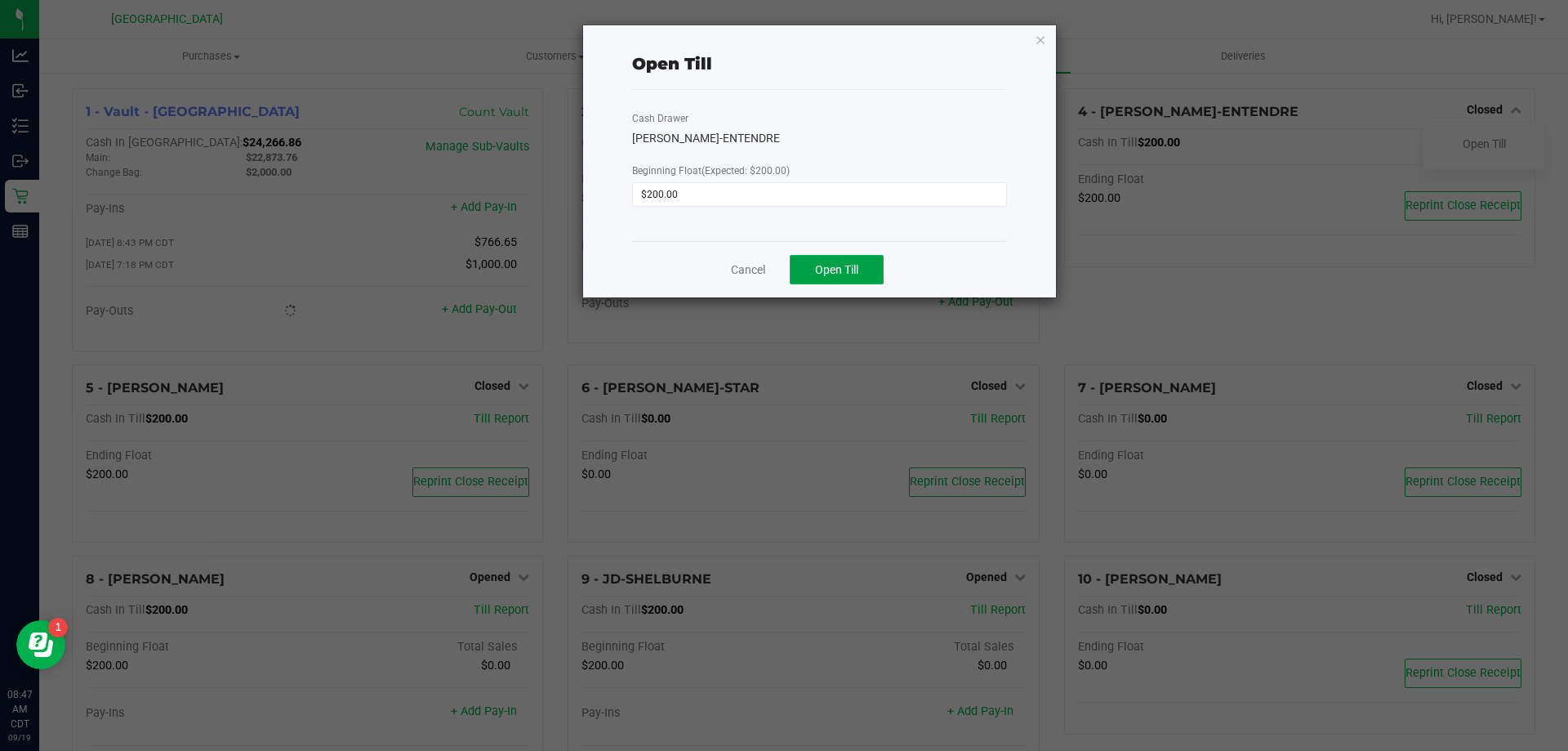
click at [874, 276] on button "Open Till" at bounding box center [836, 269] width 94 height 30
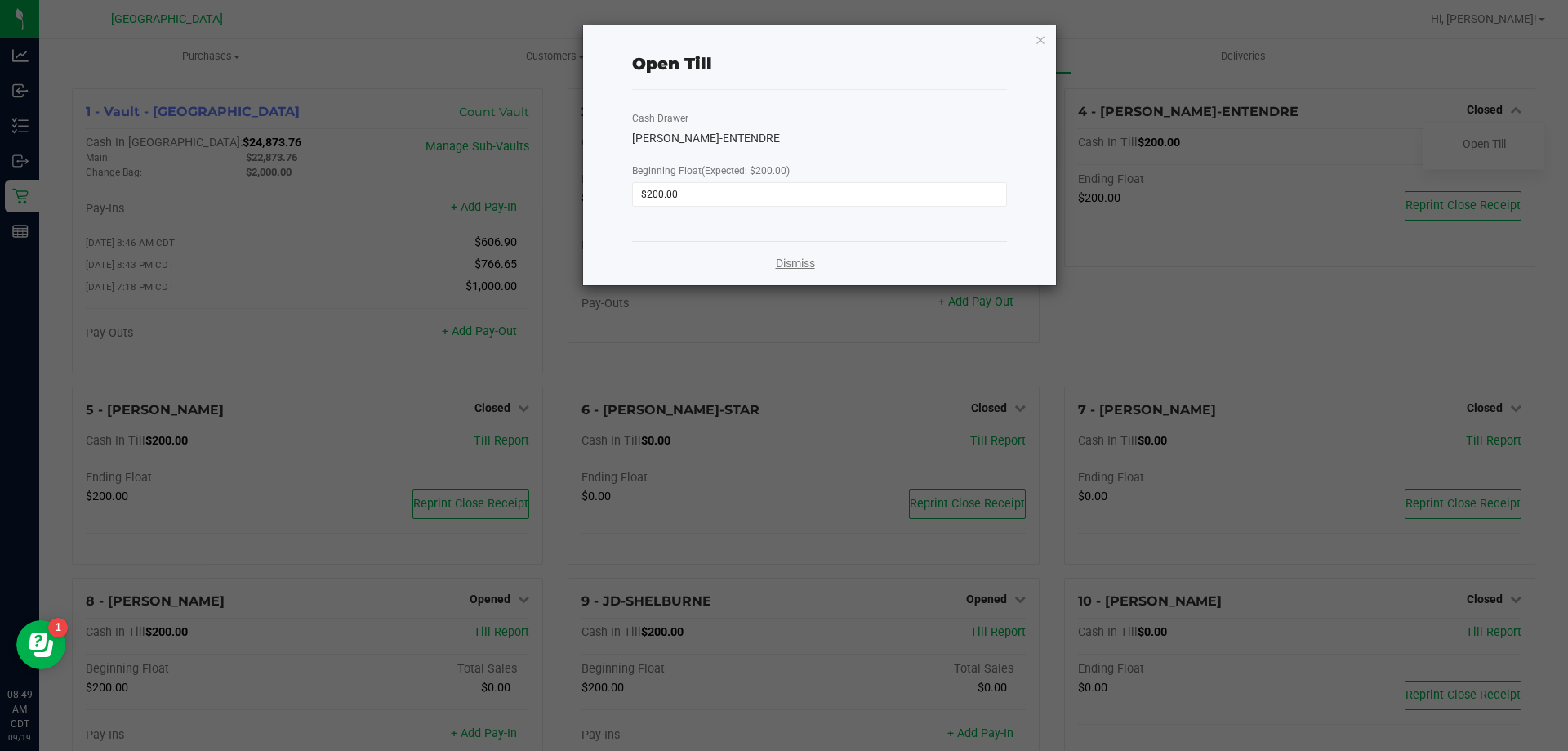
click at [798, 259] on link "Dismiss" at bounding box center [796, 263] width 40 height 17
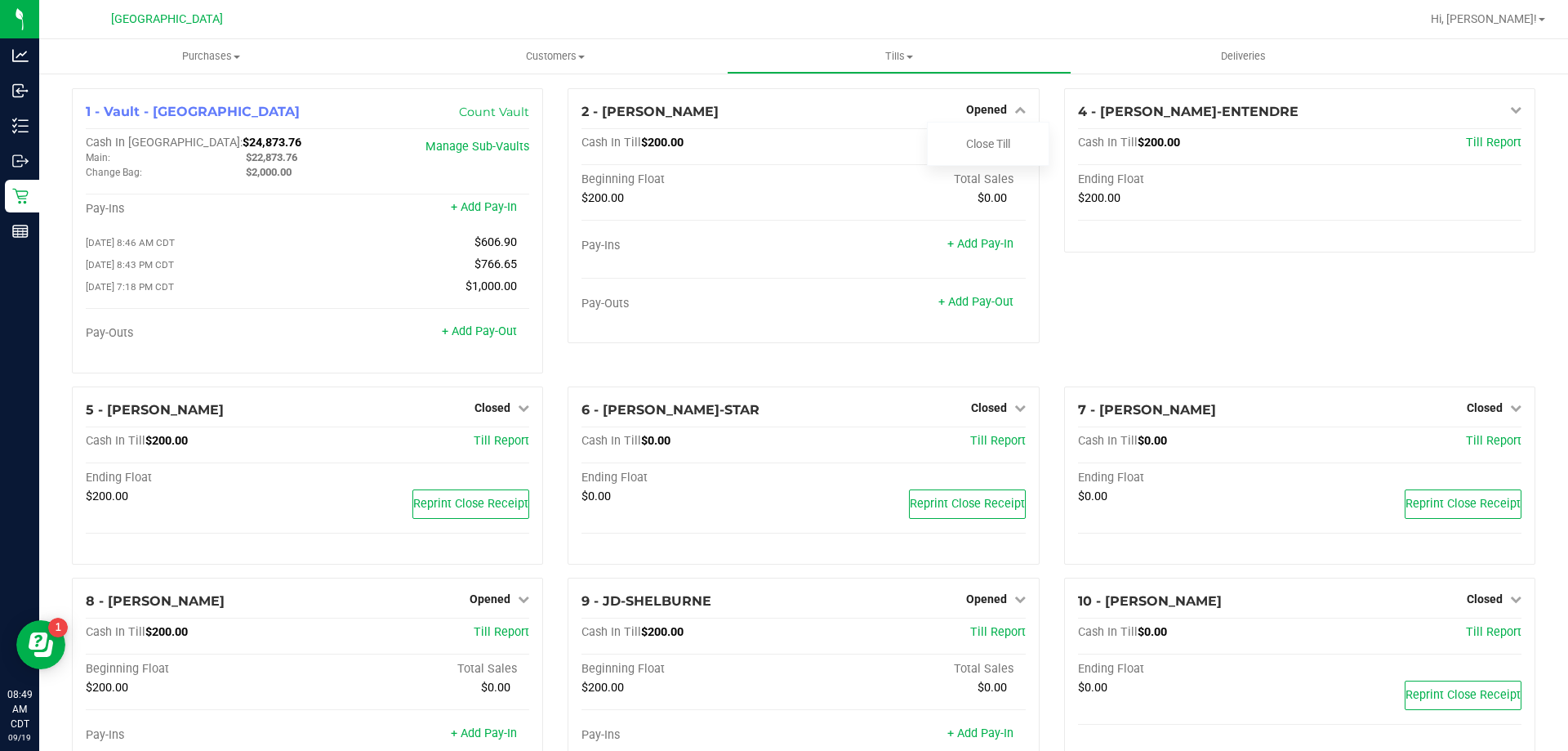
click at [1101, 337] on div "4 - [PERSON_NAME]-ENTENDRE Open Till Cash In Till $200.00 Till Report Ending Fl…" at bounding box center [1299, 237] width 496 height 298
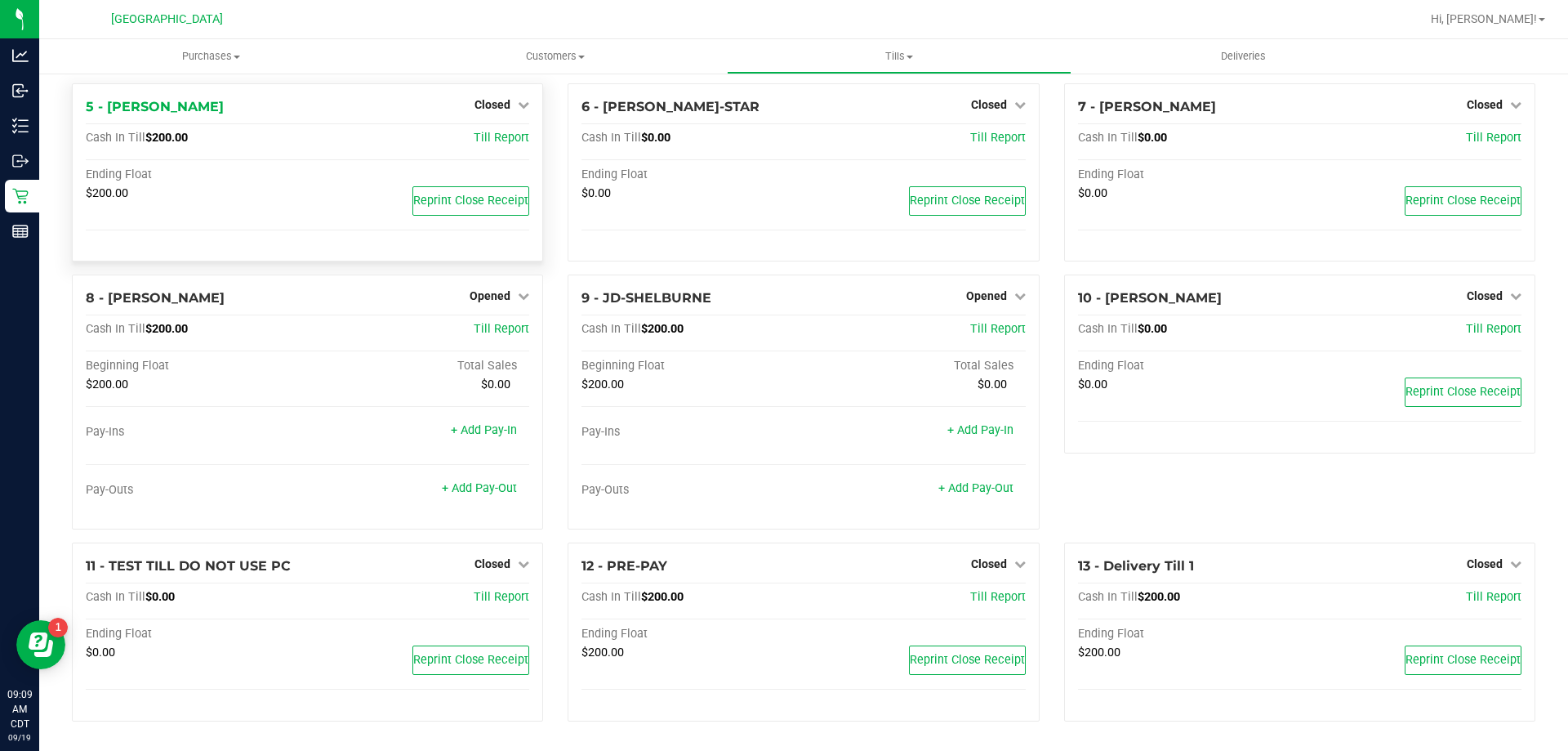
scroll to position [0, 0]
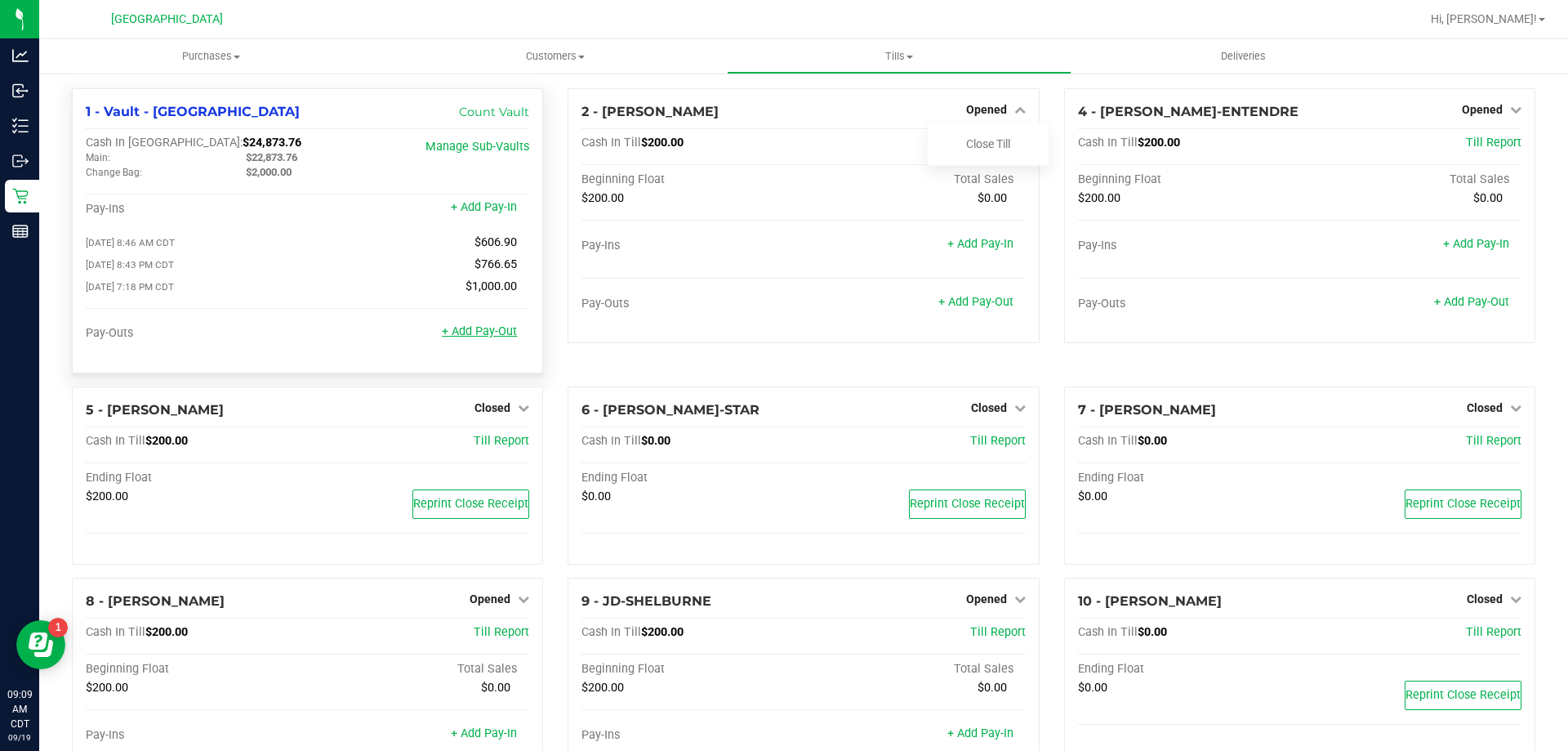
click at [491, 335] on link "+ Add Pay-Out" at bounding box center [479, 330] width 75 height 14
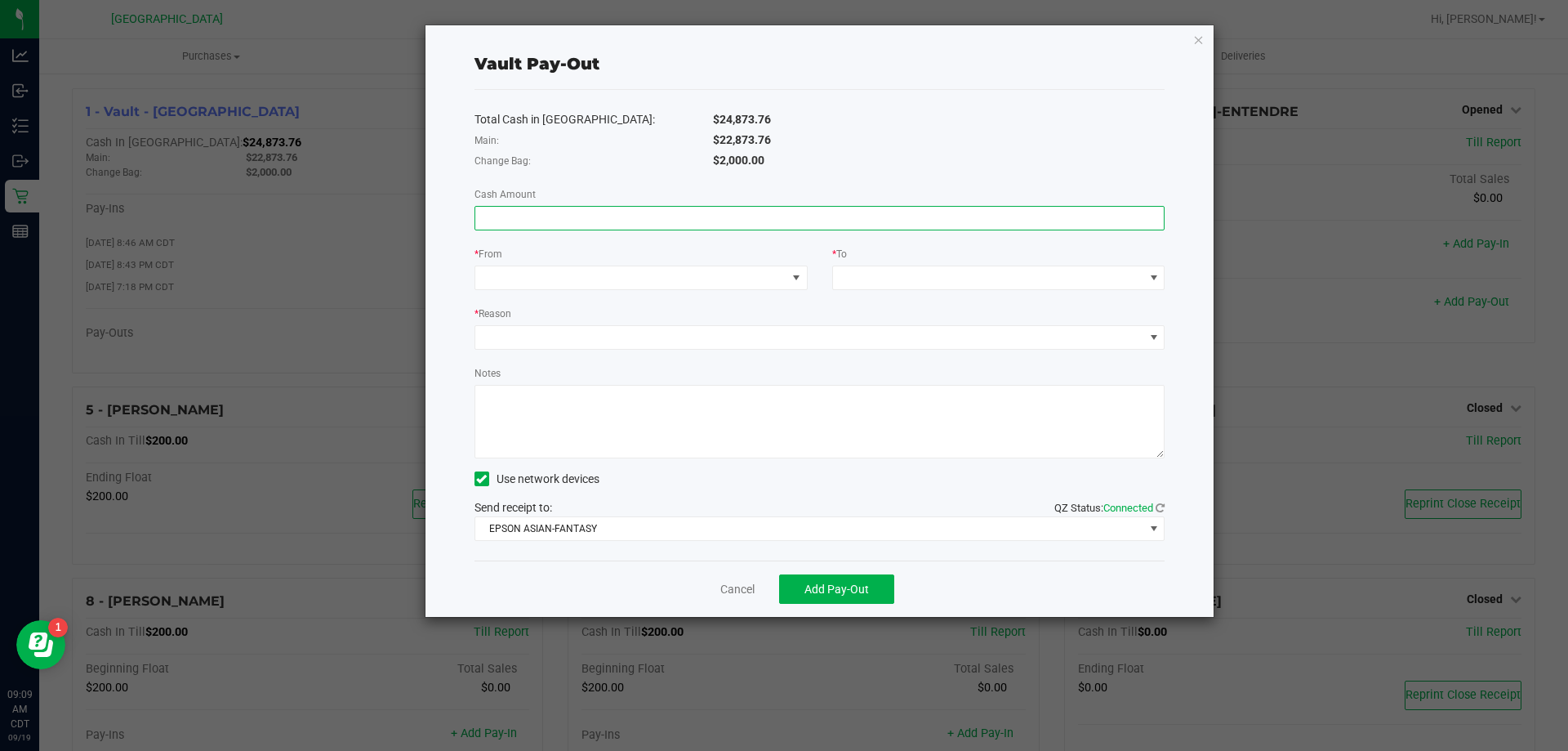
click at [549, 222] on input at bounding box center [820, 218] width 689 height 23
type input "$22,873.76"
click at [597, 272] on span at bounding box center [631, 277] width 311 height 23
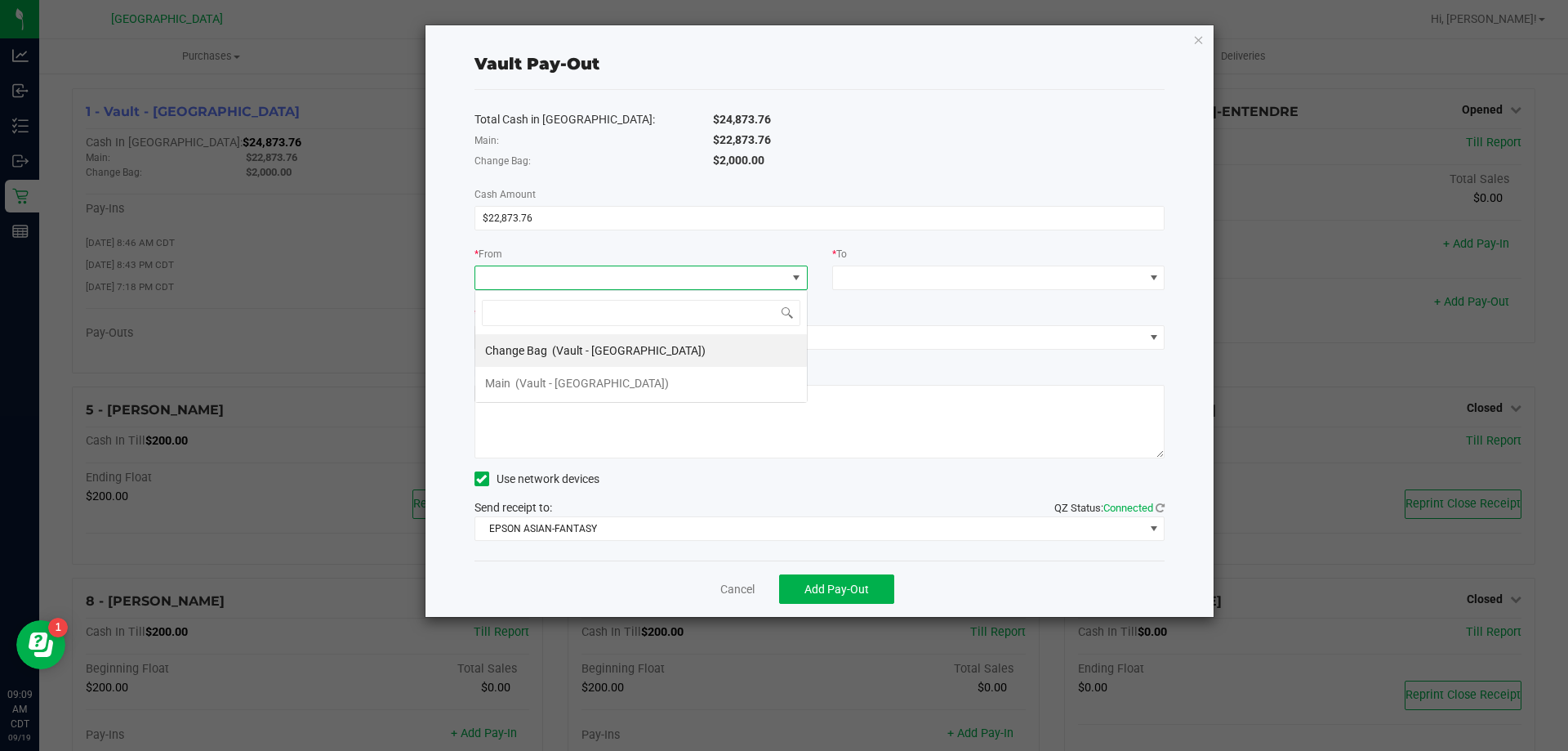
scroll to position [24, 333]
click at [599, 376] on span "(Vault - [GEOGRAPHIC_DATA])" at bounding box center [591, 383] width 154 height 14
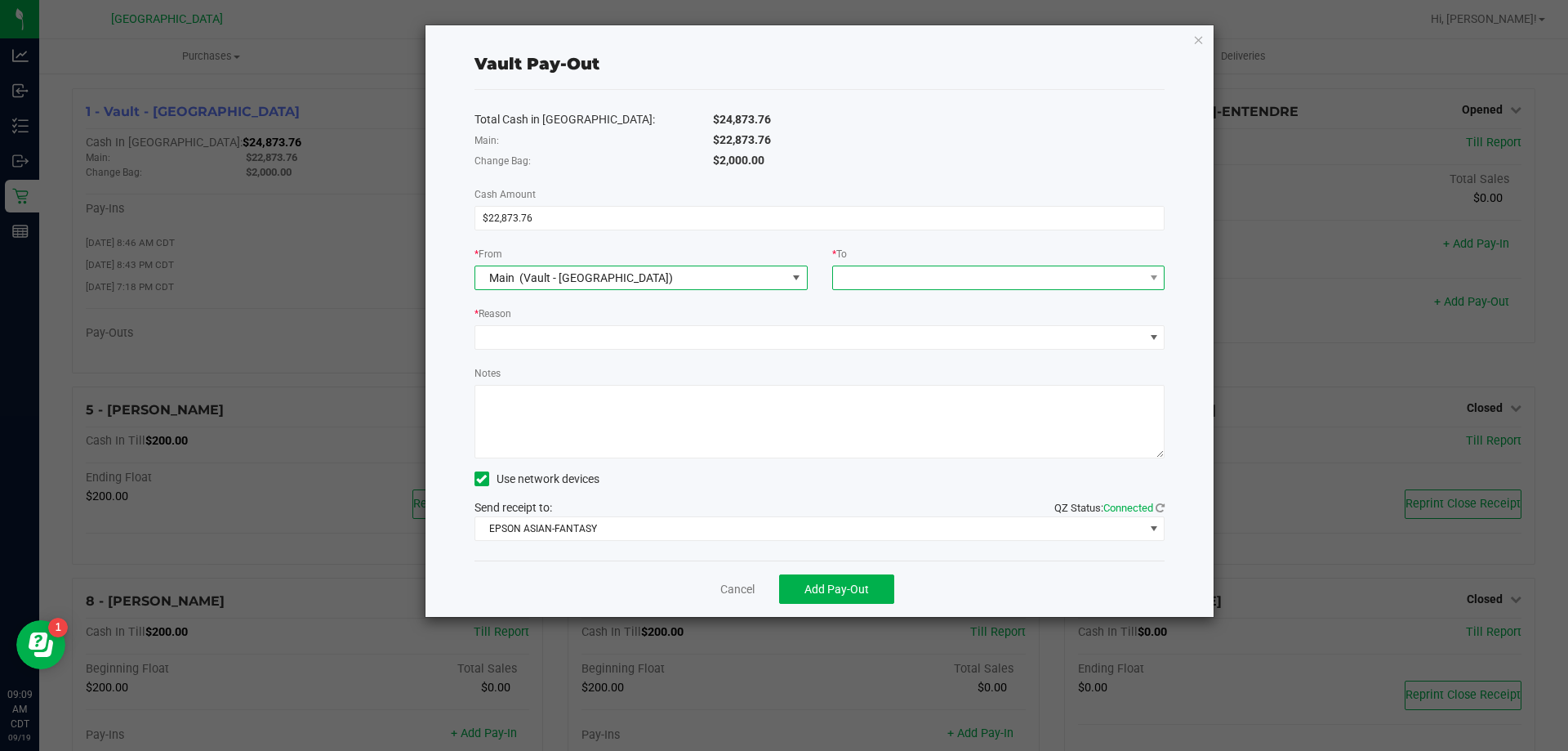
click at [870, 284] on span at bounding box center [988, 277] width 311 height 23
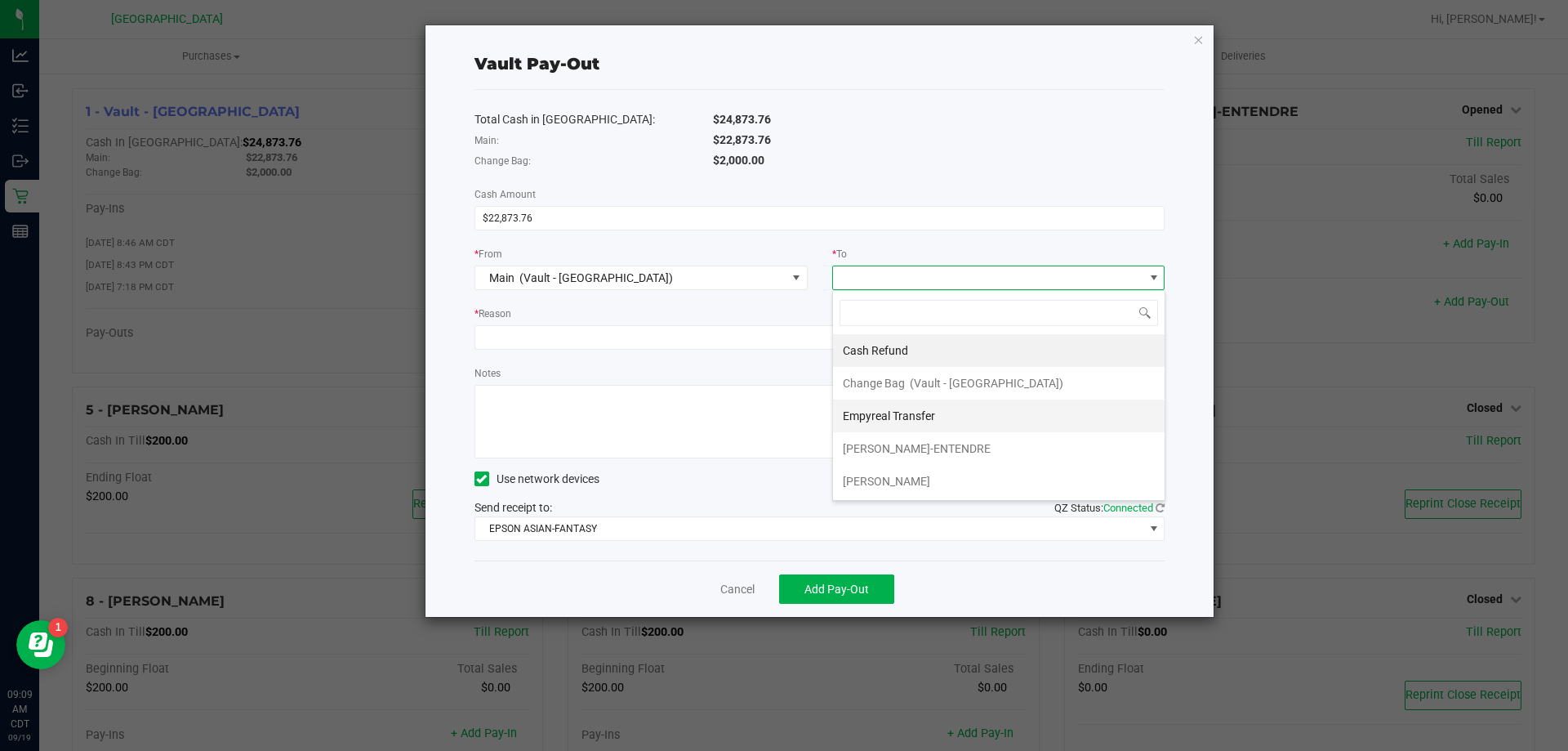
click at [897, 422] on div "Empyreal Transfer" at bounding box center [889, 415] width 95 height 30
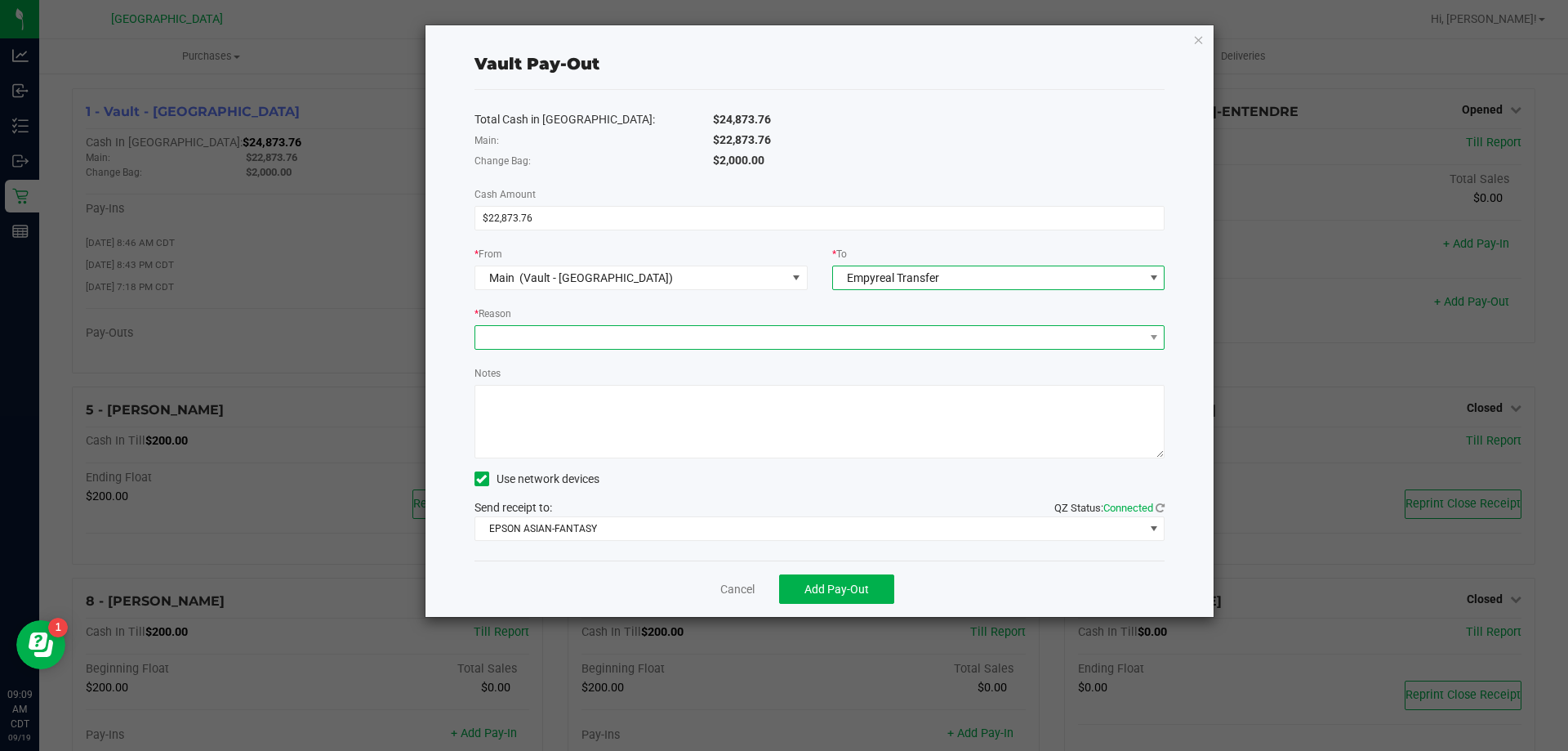
click at [574, 343] on span at bounding box center [809, 337] width 669 height 23
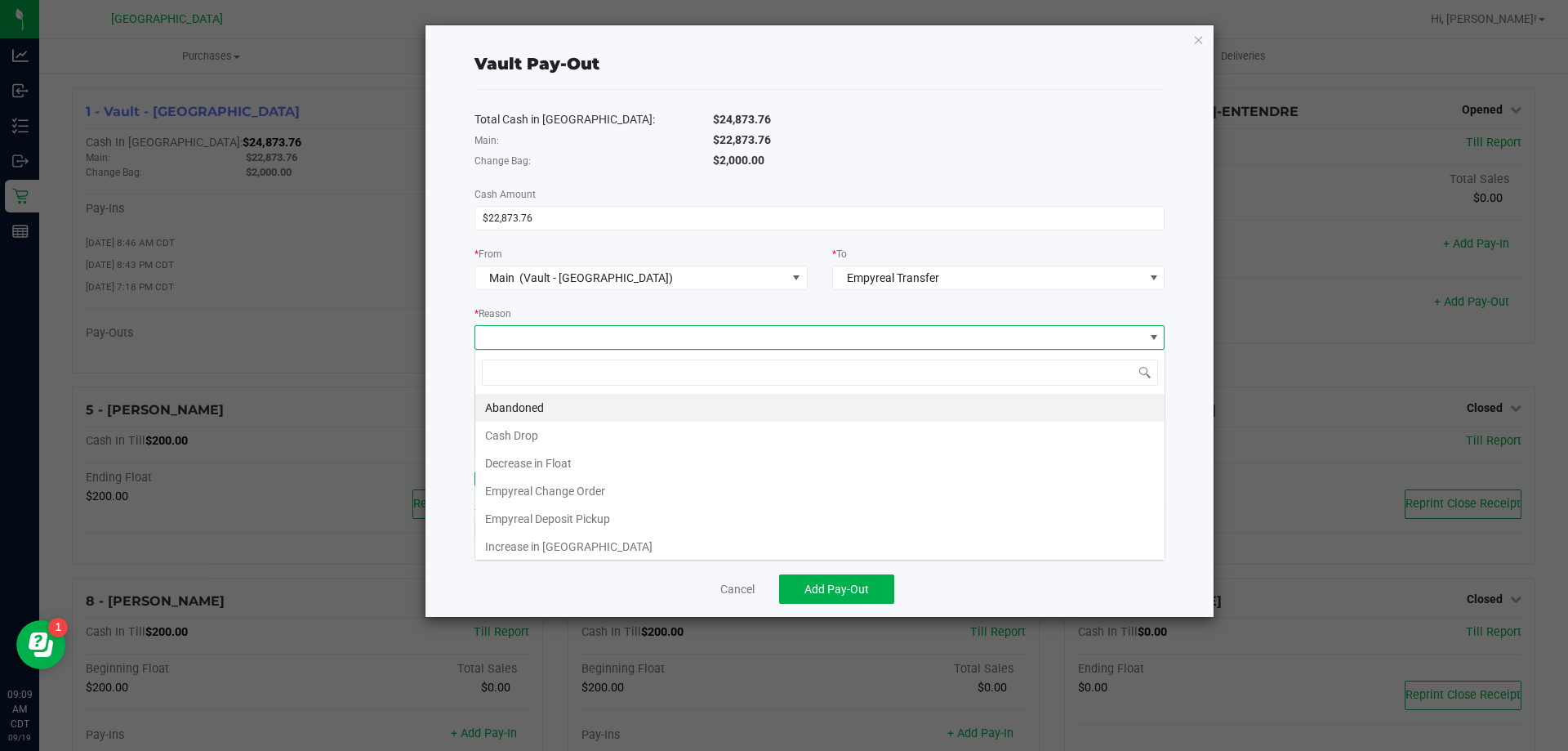
scroll to position [24, 690]
click at [550, 432] on li "Cash Drop" at bounding box center [820, 435] width 689 height 28
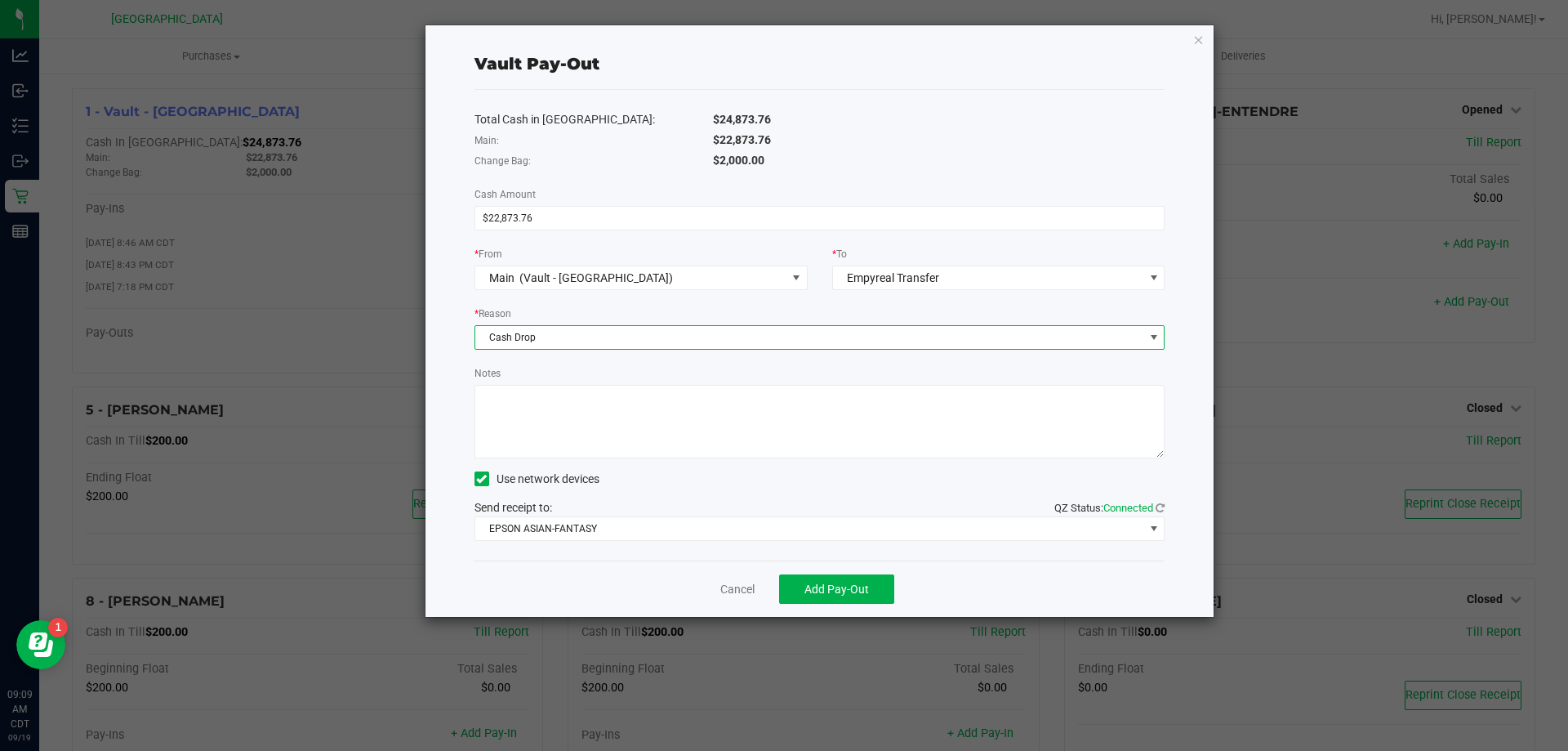
click at [552, 419] on textarea "Notes" at bounding box center [819, 421] width 690 height 74
type textarea "ML"
click at [874, 588] on button "Add Pay-Out" at bounding box center [836, 589] width 115 height 30
